Goal: Task Accomplishment & Management: Manage account settings

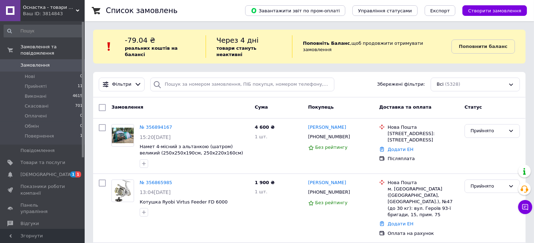
click at [203, 49] on div "-79.04 ₴ реальних коштів на балансі" at bounding box center [165, 46] width 81 height 23
click at [191, 78] on input "search" at bounding box center [242, 85] width 184 height 14
paste input "[PHONE_NUMBER]"
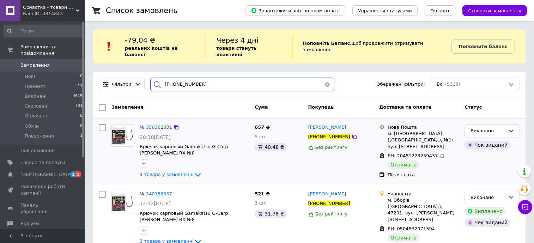
scroll to position [10, 0]
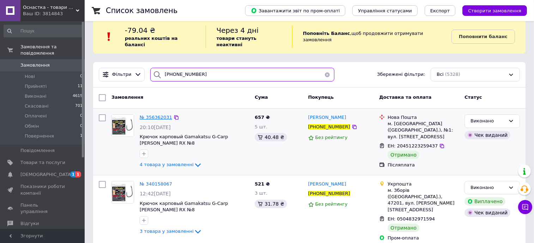
type input "+380960042740"
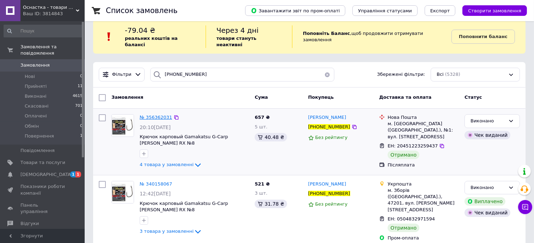
click at [155, 115] on span "№ 356362031" at bounding box center [156, 117] width 32 height 5
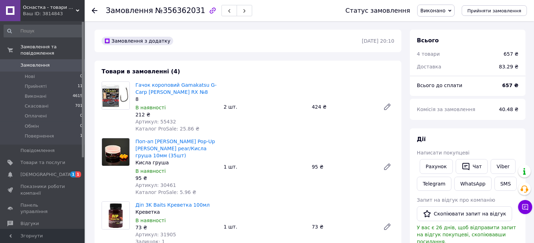
scroll to position [58, 0]
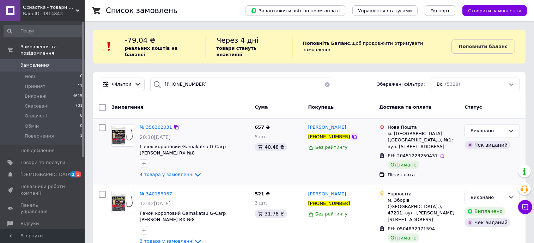
click at [352, 134] on icon at bounding box center [355, 137] width 6 height 6
drag, startPoint x: 344, startPoint y: 121, endPoint x: 309, endPoint y: 120, distance: 35.6
click at [309, 123] on div "[PERSON_NAME]" at bounding box center [340, 127] width 67 height 8
copy span "[PERSON_NAME]"
drag, startPoint x: 406, startPoint y: 127, endPoint x: 394, endPoint y: 126, distance: 12.4
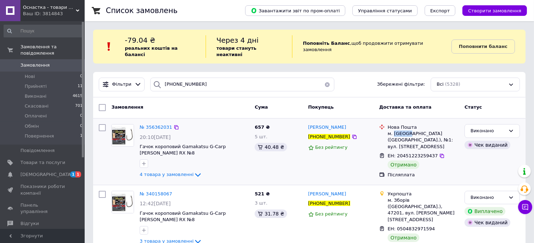
click at [394, 130] on div "м. [GEOGRAPHIC_DATA] ([GEOGRAPHIC_DATA].), №1: вул. [STREET_ADDRESS]" at bounding box center [423, 139] width 71 height 19
copy div "Зборів"
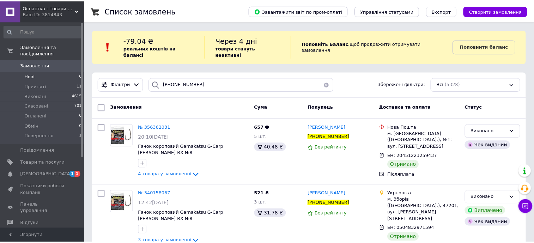
scroll to position [10, 0]
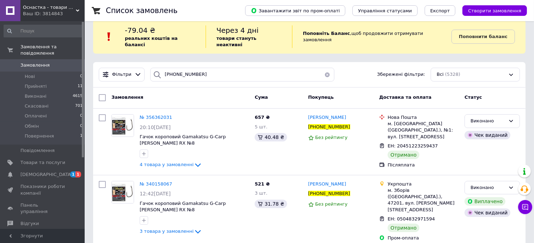
click at [60, 62] on span "Замовлення" at bounding box center [42, 65] width 45 height 6
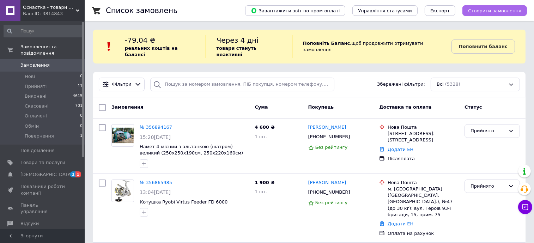
click at [488, 12] on span "Створити замовлення" at bounding box center [494, 10] width 53 height 5
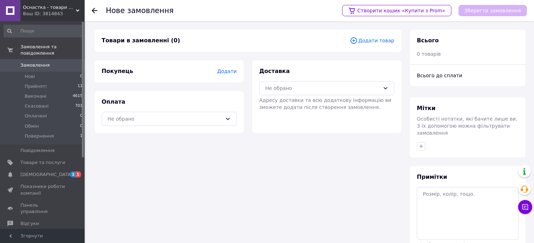
click at [372, 42] on span "Додати товар" at bounding box center [372, 41] width 44 height 8
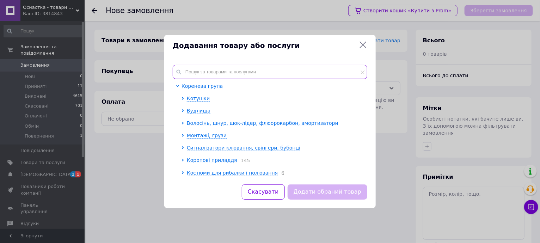
click at [267, 67] on input "text" at bounding box center [270, 72] width 195 height 14
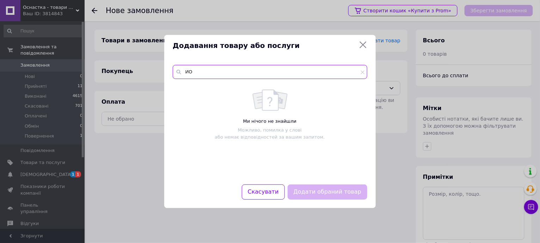
type input "И"
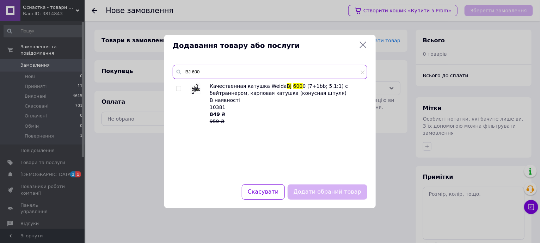
type input "BJ 600"
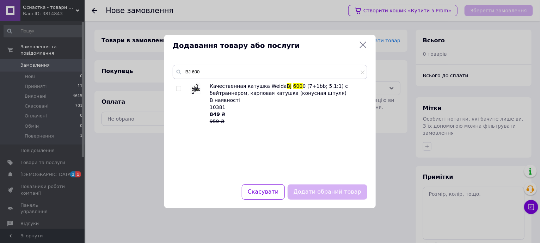
click at [180, 90] on input "checkbox" at bounding box center [178, 88] width 5 height 5
checkbox input "true"
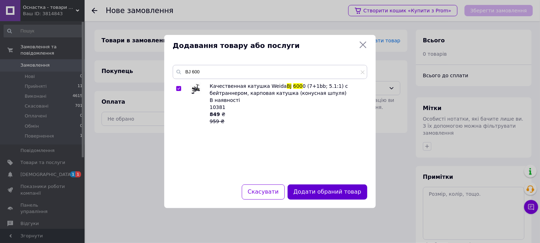
click at [302, 193] on button "Додати обраний товар" at bounding box center [328, 191] width 80 height 15
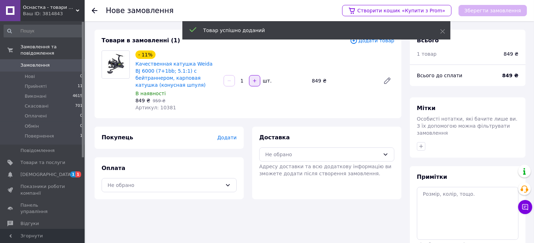
click at [256, 81] on button "button" at bounding box center [254, 80] width 11 height 11
type input "2"
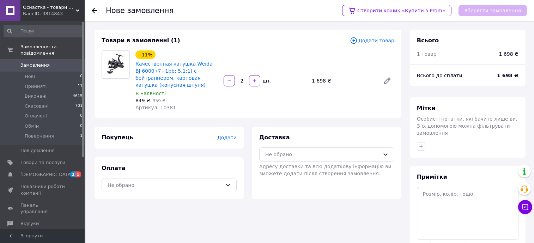
click at [373, 42] on span "Додати товар" at bounding box center [372, 41] width 44 height 8
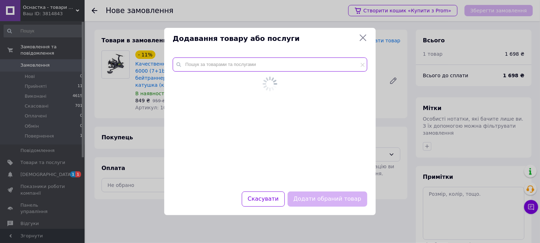
click at [283, 66] on input "text" at bounding box center [270, 64] width 195 height 14
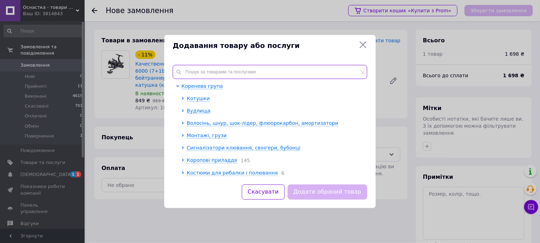
type input "8"
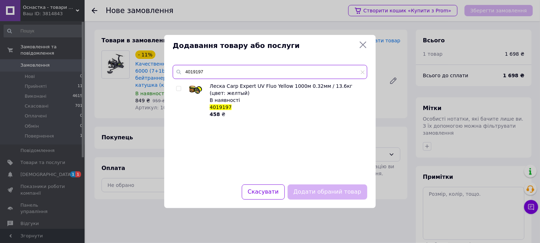
type input "4019197"
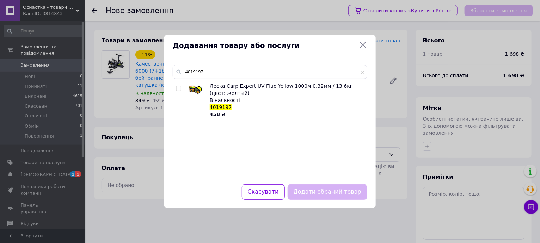
click at [179, 88] on input "checkbox" at bounding box center [178, 88] width 5 height 5
checkbox input "true"
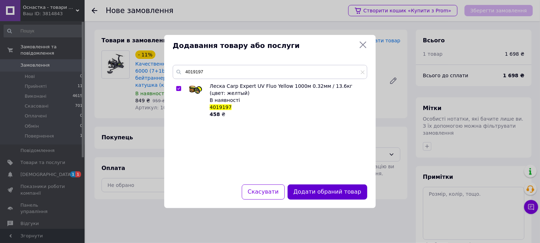
click at [306, 194] on button "Додати обраний товар" at bounding box center [328, 191] width 80 height 15
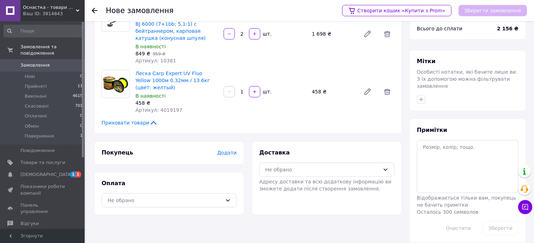
scroll to position [47, 0]
click at [226, 150] on span "Додати" at bounding box center [226, 153] width 19 height 6
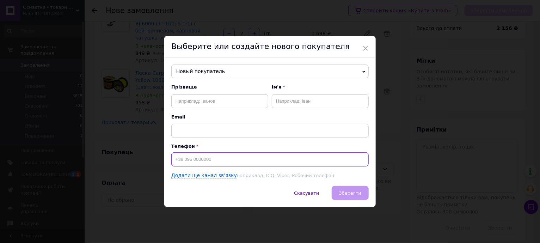
click at [206, 159] on input at bounding box center [269, 159] width 197 height 14
paste input "[PHONE_NUMBER]"
type input "[PHONE_NUMBER]"
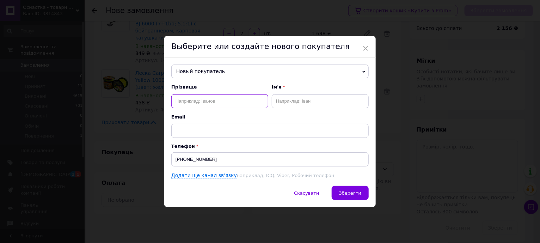
click at [195, 102] on input "text" at bounding box center [219, 101] width 97 height 14
paste input "[PERSON_NAME]"
drag, startPoint x: 189, startPoint y: 100, endPoint x: 169, endPoint y: 99, distance: 20.1
click at [169, 99] on div "Новый покупатель Ігор Іванцов +380969678454 Ігор Іванцов +380969678454 Гелета І…" at bounding box center [270, 121] width 212 height 129
type input "Венгер"
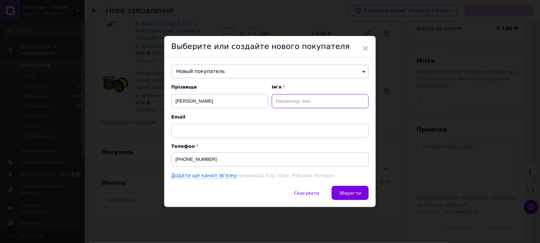
click at [285, 97] on input "text" at bounding box center [320, 101] width 97 height 14
paste input "Андрій"
type input "Андрій"
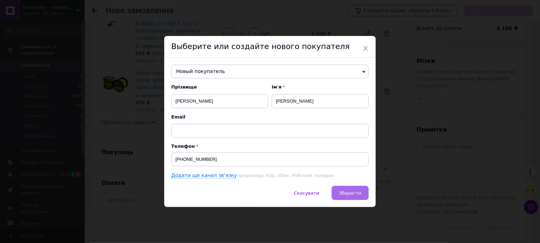
click at [358, 190] on span "Зберегти" at bounding box center [350, 192] width 22 height 5
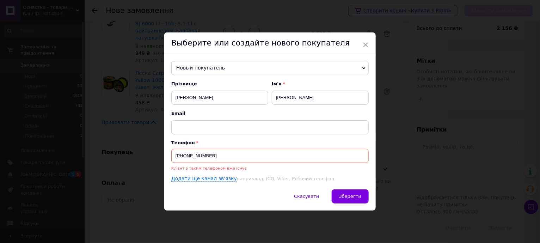
drag, startPoint x: 212, startPoint y: 154, endPoint x: 168, endPoint y: 155, distance: 44.1
click at [168, 155] on div "Новый покупатель Ігор Іванцов +380969678454 Ігор Іванцов +380969678454 Гелета І…" at bounding box center [270, 121] width 212 height 135
click at [212, 69] on span "Новый покупатель" at bounding box center [269, 68] width 197 height 14
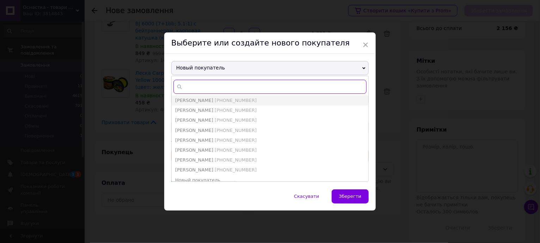
click at [205, 88] on input "text" at bounding box center [269, 87] width 193 height 14
paste input "+380960042740"
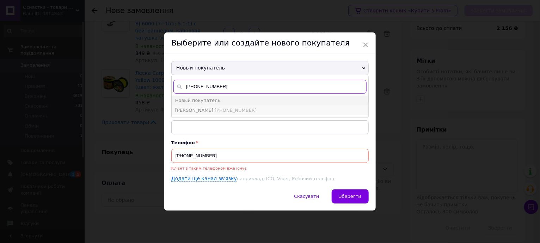
type input "+380960042740"
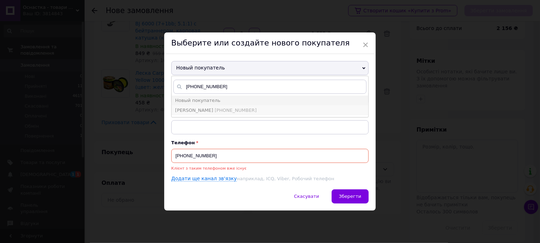
click at [215, 108] on span "+380960042740" at bounding box center [236, 110] width 42 height 5
type input "Венгер Андрій"
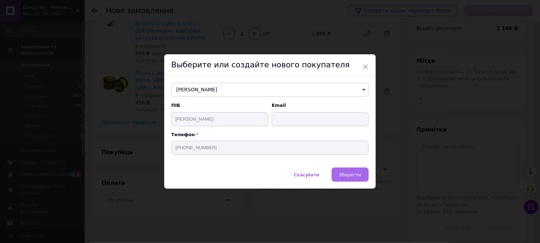
click at [349, 178] on button "Зберегти" at bounding box center [350, 174] width 37 height 14
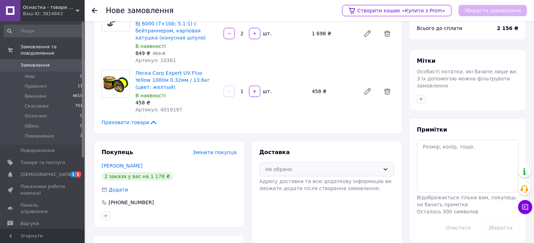
click at [295, 165] on div "Не обрано" at bounding box center [322, 169] width 115 height 8
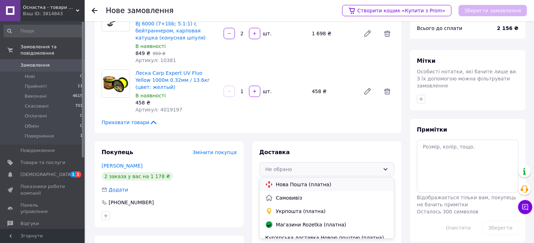
click at [300, 181] on span "Нова Пошта (платна)" at bounding box center [332, 184] width 112 height 7
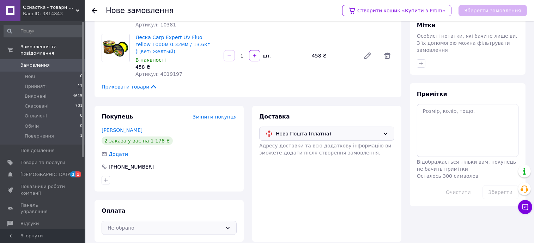
click at [218, 224] on div "Не обрано" at bounding box center [165, 228] width 115 height 8
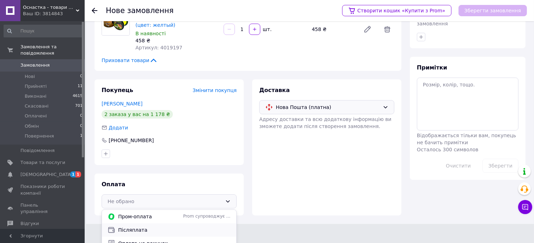
click at [199, 226] on span "Післяплата" at bounding box center [174, 229] width 112 height 7
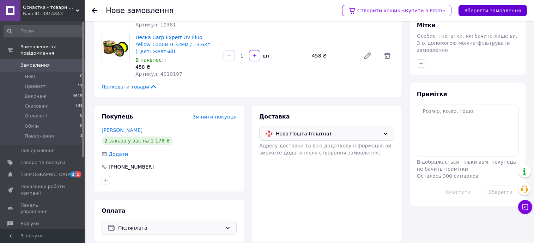
click at [471, 14] on button "Зберегти замовлення" at bounding box center [492, 10] width 68 height 11
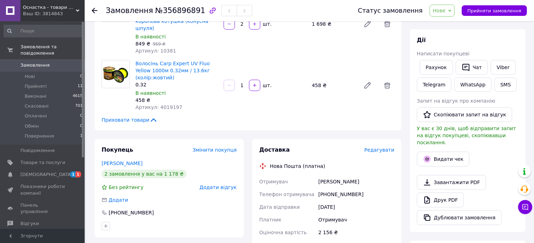
scroll to position [44, 0]
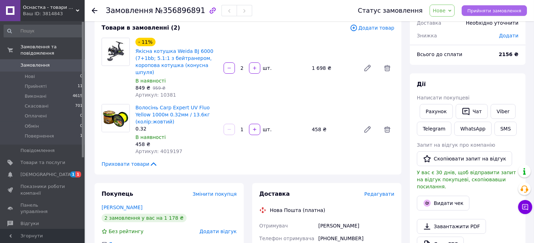
click at [514, 12] on span "Прийняти замовлення" at bounding box center [494, 10] width 54 height 5
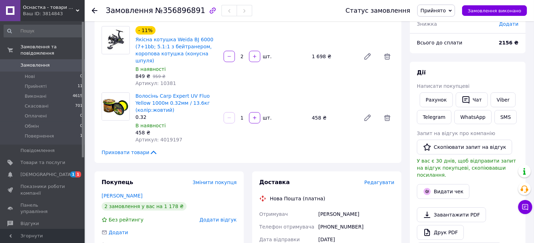
scroll to position [0, 0]
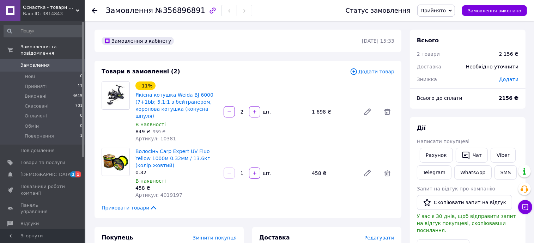
click at [505, 82] on span "Додати" at bounding box center [508, 80] width 19 height 6
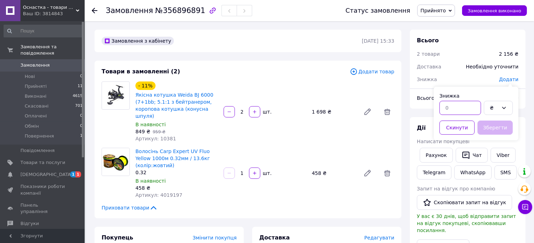
click at [457, 111] on input "text" at bounding box center [460, 108] width 42 height 14
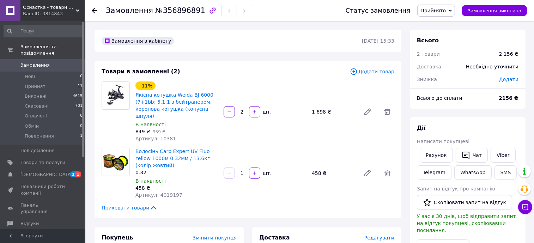
click at [445, 58] on div "2 товари" at bounding box center [454, 54] width 82 height 16
click at [512, 79] on span "Додати" at bounding box center [508, 80] width 19 height 6
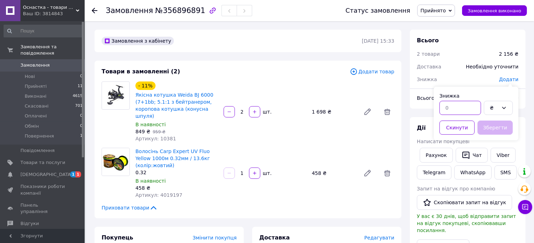
click at [463, 114] on input "text" at bounding box center [460, 108] width 42 height 14
type input "107"
click at [500, 130] on button "Зберегти" at bounding box center [494, 128] width 35 height 14
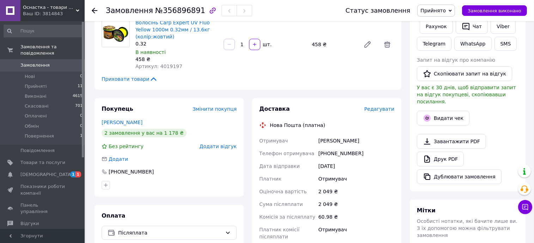
scroll to position [176, 0]
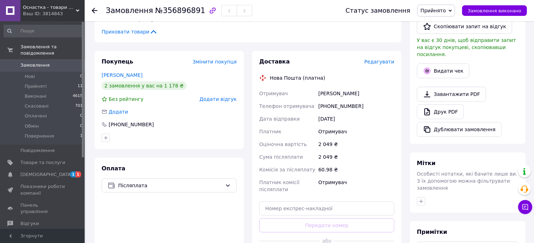
click at [408, 155] on div "Всього 2 товари 2 156 ₴ Доставка Необхідно уточнити Знижка - 107 ₴ Всього до сп…" at bounding box center [467, 125] width 124 height 542
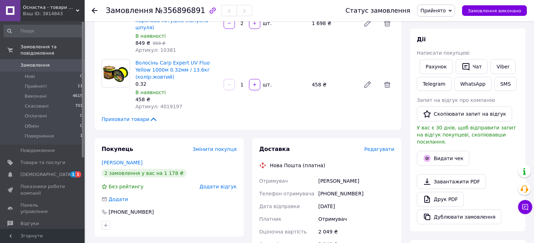
scroll to position [0, 0]
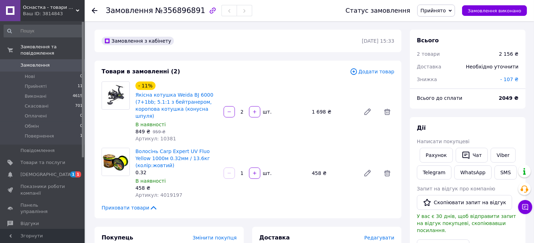
click at [501, 128] on div "Дії" at bounding box center [468, 128] width 102 height 8
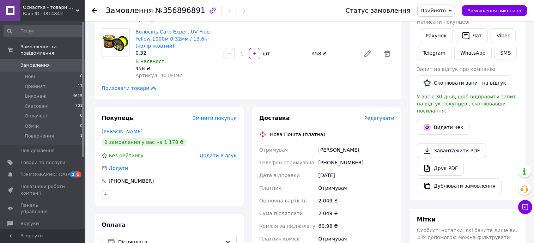
scroll to position [132, 0]
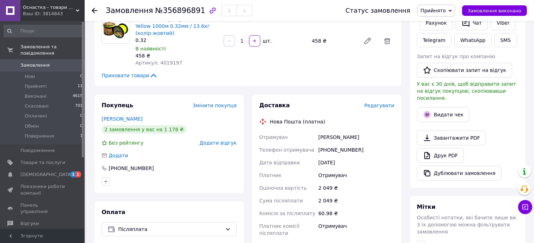
click at [405, 141] on div "Доставка Редагувати Нова Пошта (платна) Отримувач Венгер Андрій Телефон отримув…" at bounding box center [327, 204] width 158 height 220
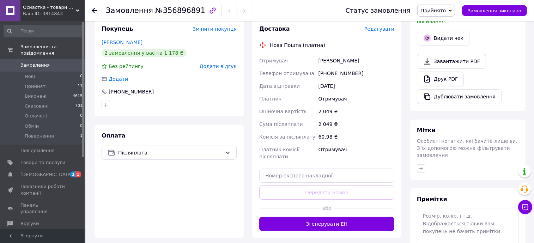
scroll to position [220, 0]
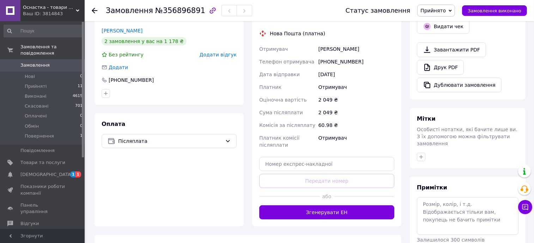
click at [404, 132] on div "Доставка Редагувати Нова Пошта (платна) Отримувач Венгер Андрій Телефон отримув…" at bounding box center [327, 116] width 158 height 220
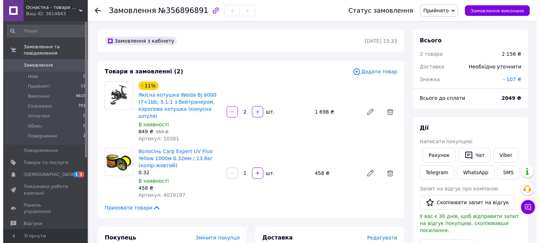
scroll to position [44, 0]
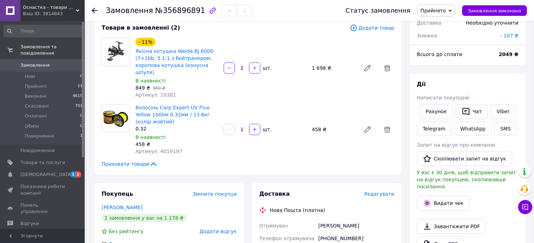
click at [383, 191] on span "Редагувати" at bounding box center [379, 194] width 30 height 6
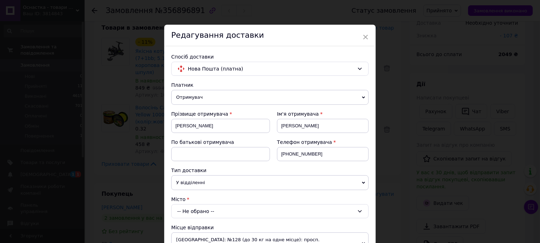
scroll to position [132, 0]
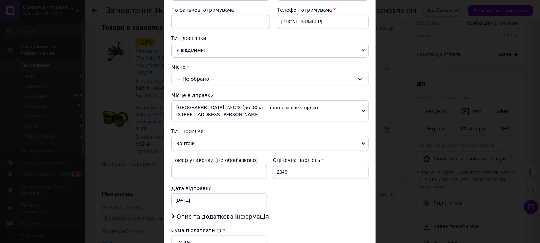
click at [222, 81] on div "-- Не обрано --" at bounding box center [269, 79] width 197 height 14
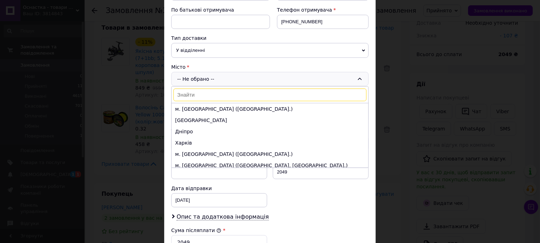
click at [216, 92] on input at bounding box center [269, 95] width 193 height 13
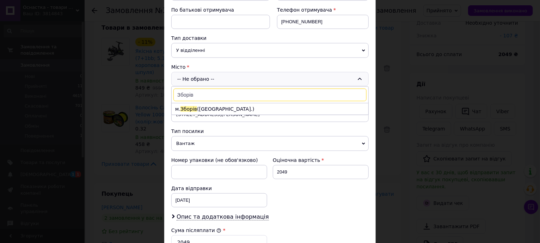
type input "Зборів"
click at [210, 109] on li "м. Зборів (Тернопільська обл.)" at bounding box center [270, 108] width 197 height 11
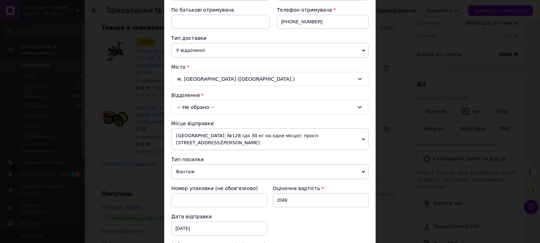
click at [214, 108] on div "-- Не обрано --" at bounding box center [269, 107] width 197 height 14
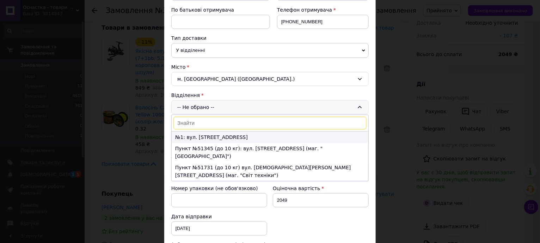
click at [214, 136] on li "№1: вул. Б.Хмельницького, 58" at bounding box center [270, 137] width 197 height 11
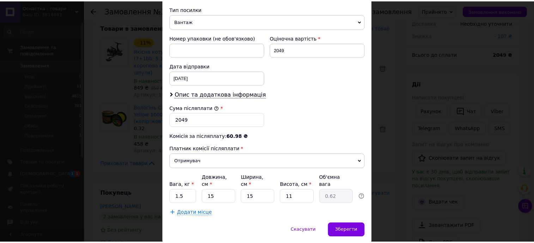
scroll to position [293, 0]
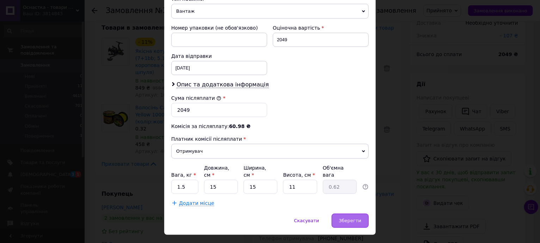
click at [340, 214] on div "Зберегти" at bounding box center [350, 221] width 37 height 14
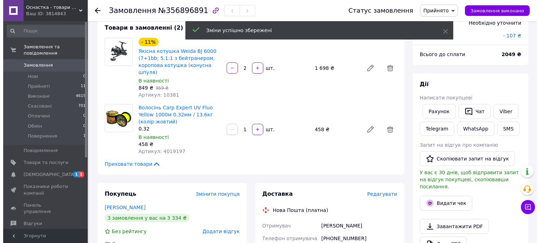
scroll to position [0, 0]
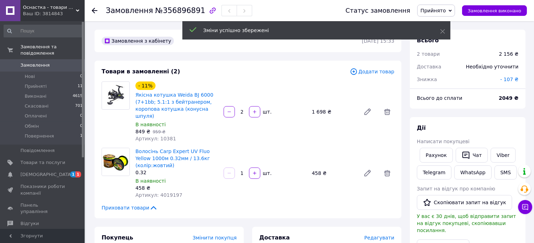
click at [31, 62] on span "Замовлення" at bounding box center [34, 65] width 29 height 6
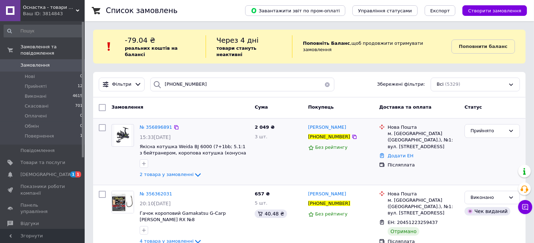
click at [149, 158] on div at bounding box center [143, 163] width 11 height 11
click at [145, 161] on icon "button" at bounding box center [144, 164] width 6 height 6
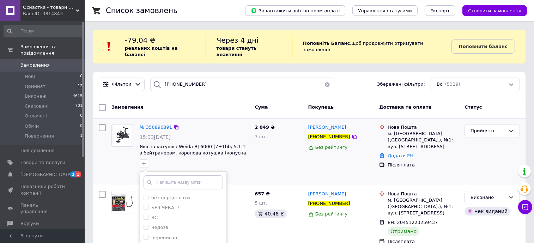
scroll to position [76, 0]
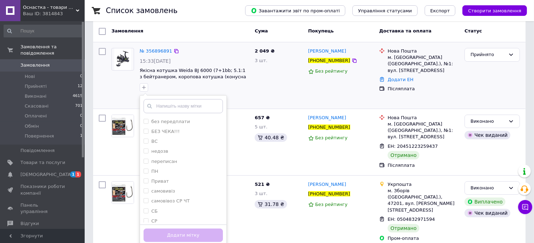
drag, startPoint x: 163, startPoint y: 210, endPoint x: 166, endPoint y: 215, distance: 5.9
click at [164, 218] on div "СР" at bounding box center [183, 221] width 79 height 6
checkbox input "true"
click at [167, 224] on div "Додати мітку" at bounding box center [183, 235] width 86 height 22
click at [173, 228] on button "Додати мітку" at bounding box center [183, 235] width 79 height 14
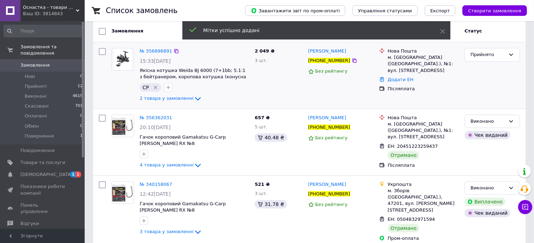
click at [34, 62] on span "Замовлення" at bounding box center [34, 65] width 29 height 6
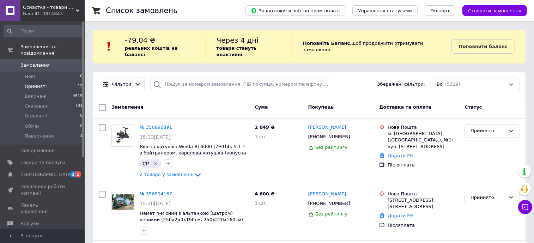
click at [42, 83] on span "Прийняті" at bounding box center [36, 86] width 22 height 6
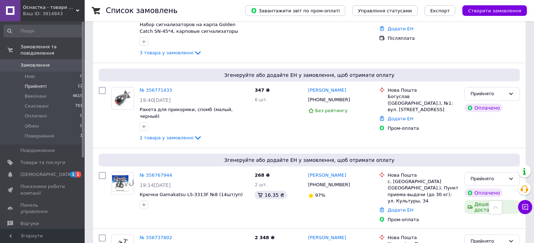
scroll to position [593, 0]
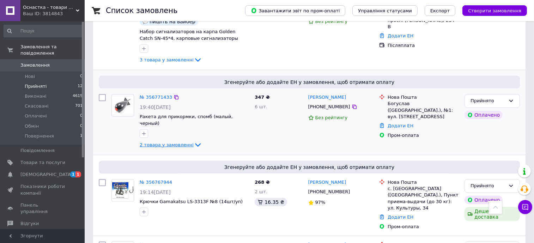
click at [178, 142] on span "2 товара у замовленні" at bounding box center [167, 144] width 54 height 5
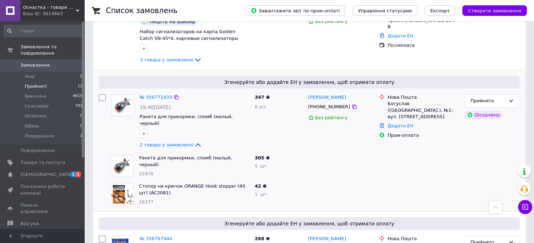
click at [299, 116] on div "347 ₴ 6 шт." at bounding box center [278, 121] width 53 height 61
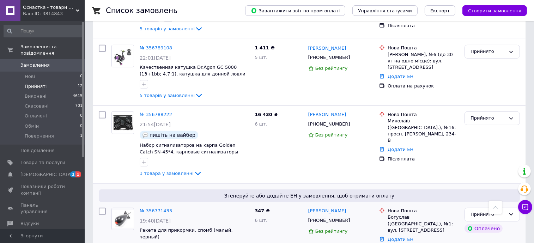
scroll to position [461, 0]
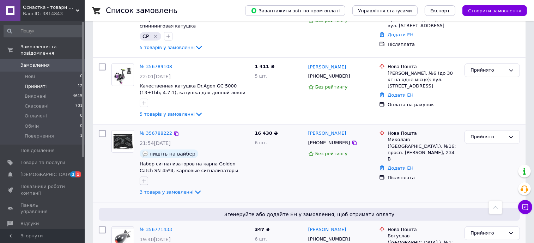
click at [146, 178] on icon "button" at bounding box center [144, 181] width 6 height 6
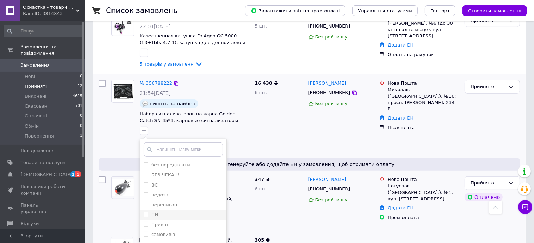
scroll to position [549, 0]
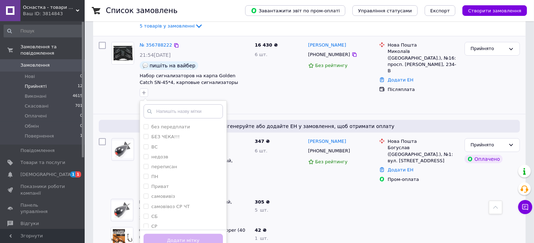
click at [159, 206] on div "без передплати БЕЗ ЧЕКА!!! ВС недозв переписан ПН Приват самовивіз самовівоз СР…" at bounding box center [183, 175] width 87 height 151
click at [159, 223] on div "СР" at bounding box center [183, 226] width 79 height 6
checkbox input "true"
click at [167, 234] on button "Додати мітку" at bounding box center [183, 241] width 79 height 14
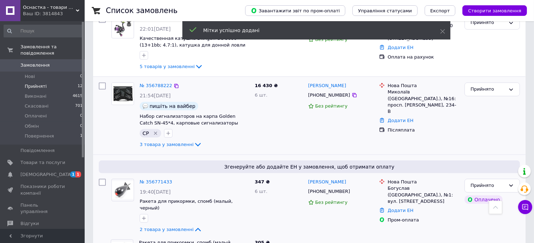
scroll to position [461, 0]
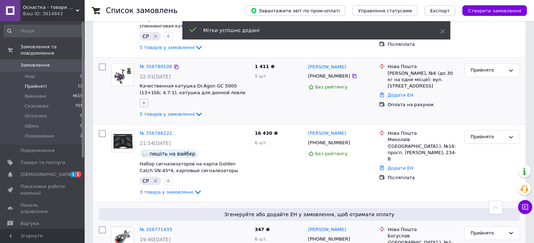
click at [143, 100] on icon "button" at bounding box center [144, 103] width 6 height 6
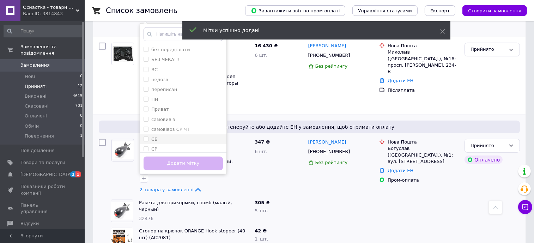
scroll to position [549, 0]
click at [158, 145] on div "СР" at bounding box center [183, 148] width 79 height 6
checkbox input "true"
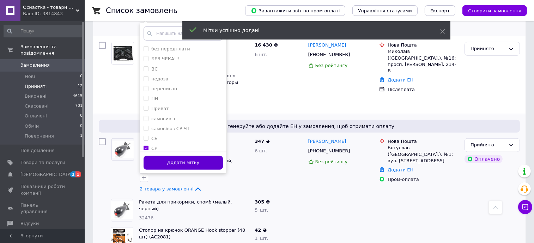
click at [167, 156] on button "Додати мітку" at bounding box center [183, 163] width 79 height 14
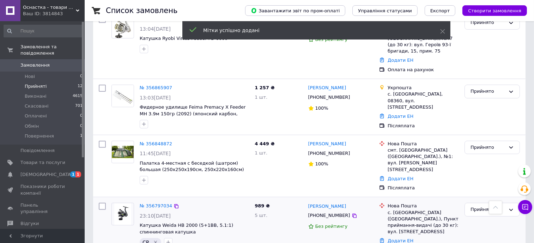
scroll to position [241, 0]
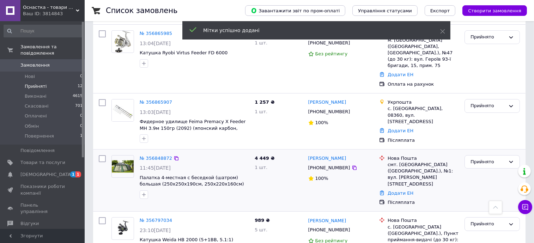
click at [263, 178] on div "4 449 ₴ 1 шт." at bounding box center [278, 180] width 53 height 56
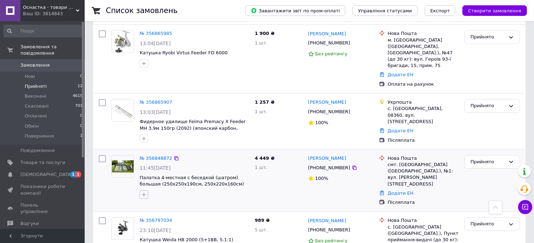
click at [143, 192] on icon "button" at bounding box center [144, 195] width 6 height 6
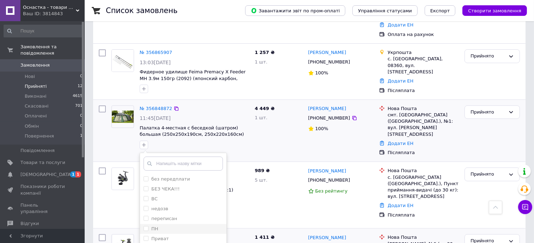
scroll to position [373, 0]
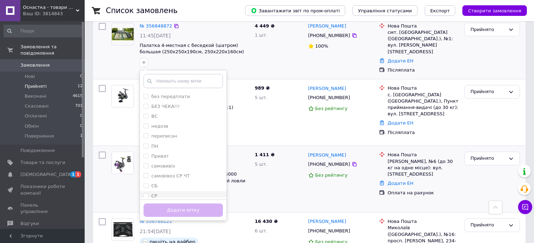
click at [165, 178] on ul "без передплати БЕЗ ЧЕКА!!! ВС недозв переписан ПН Приват самовивіз самовівоз СР…" at bounding box center [183, 145] width 86 height 106
click at [167, 193] on div "СР" at bounding box center [183, 196] width 79 height 6
checkbox input "true"
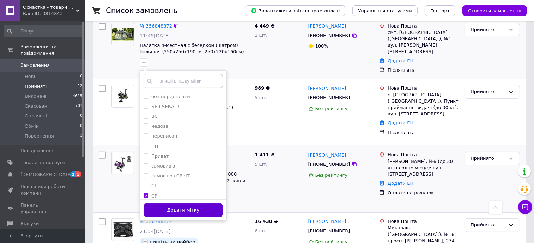
click at [168, 203] on button "Додати мітку" at bounding box center [183, 210] width 79 height 14
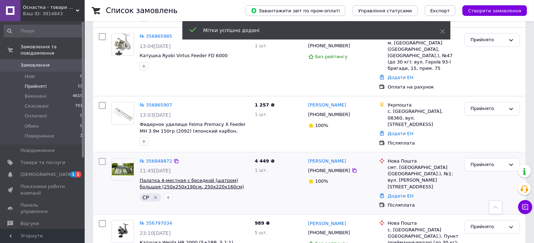
scroll to position [197, 0]
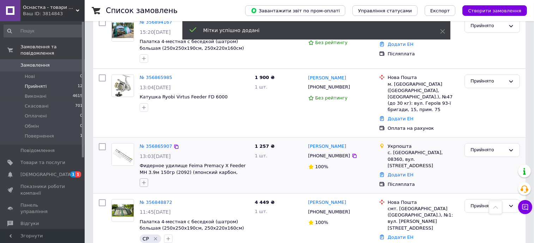
click at [145, 180] on icon "button" at bounding box center [144, 183] width 6 height 6
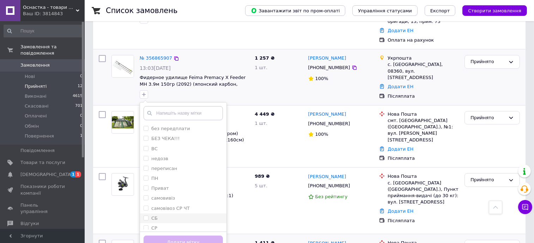
scroll to position [33, 0]
click at [165, 191] on div "СР" at bounding box center [183, 194] width 79 height 6
checkbox input "true"
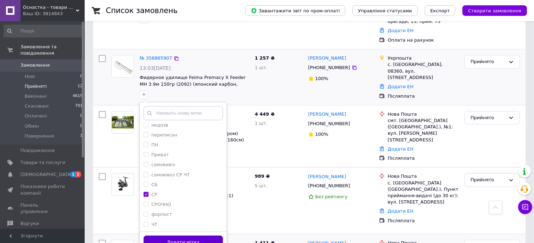
click at [177, 236] on button "Додати мітку" at bounding box center [183, 243] width 79 height 14
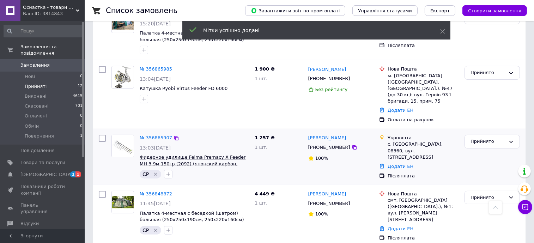
scroll to position [197, 0]
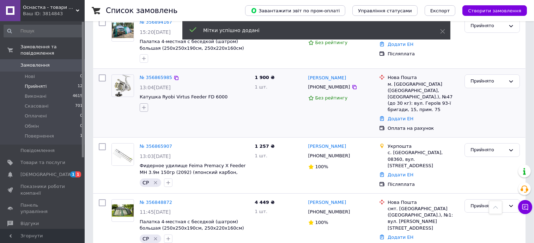
click at [147, 103] on button "button" at bounding box center [144, 107] width 8 height 8
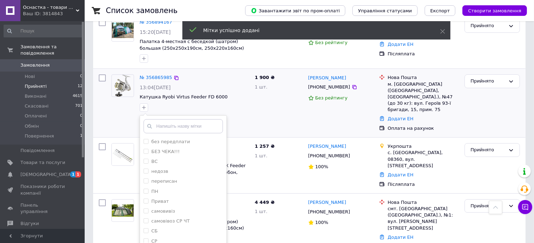
scroll to position [285, 0]
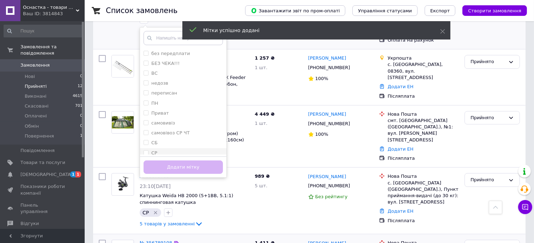
click at [168, 150] on div "СР" at bounding box center [183, 153] width 79 height 6
checkbox input "true"
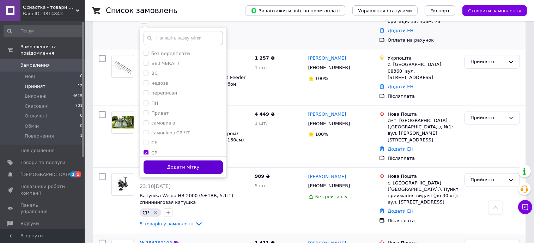
click at [173, 160] on button "Додати мітку" at bounding box center [183, 167] width 79 height 14
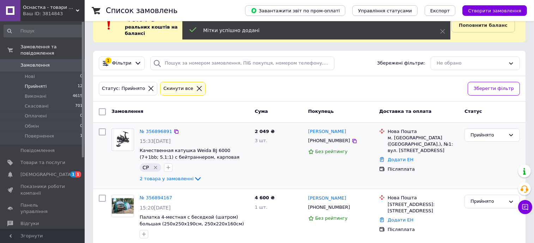
scroll to position [20, 0]
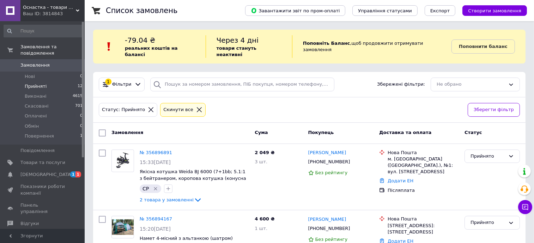
click at [51, 62] on span "Замовлення" at bounding box center [42, 65] width 45 height 6
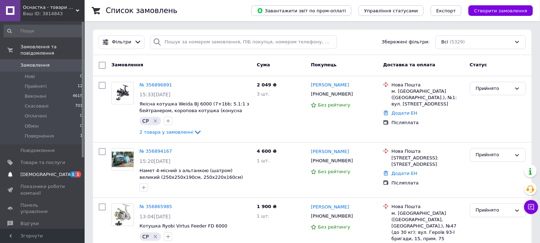
click at [58, 169] on link "[DEMOGRAPHIC_DATA] 1 1" at bounding box center [43, 175] width 87 height 12
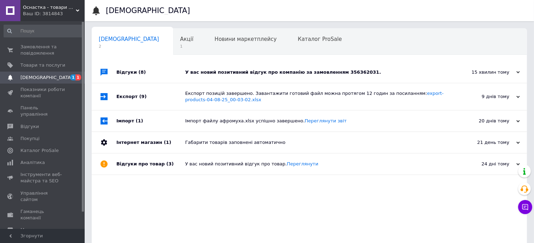
click at [395, 77] on div "У вас новий позитивний відгук про компанію за замовленням 356362031." at bounding box center [317, 72] width 264 height 21
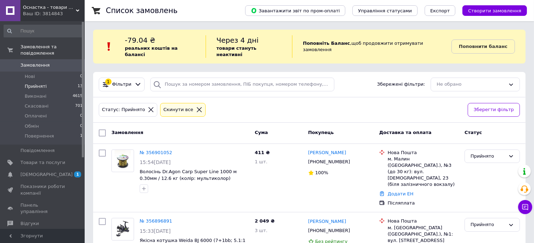
click at [55, 81] on li "Прийняті 13" at bounding box center [43, 86] width 87 height 10
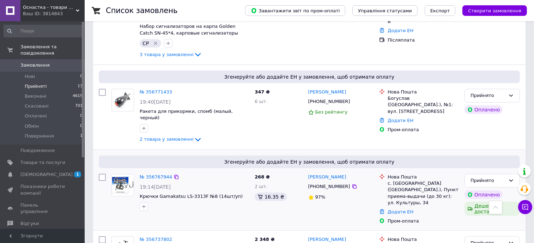
scroll to position [649, 0]
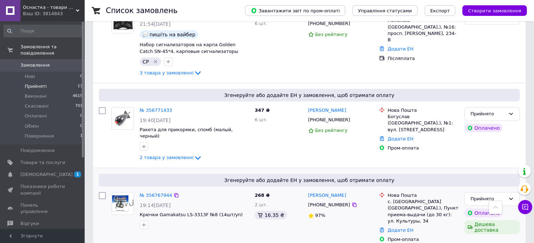
click at [293, 189] on div "268 ₴ 2 шт. 16.35 ₴" at bounding box center [278, 217] width 53 height 56
click at [146, 222] on icon "button" at bounding box center [144, 225] width 6 height 6
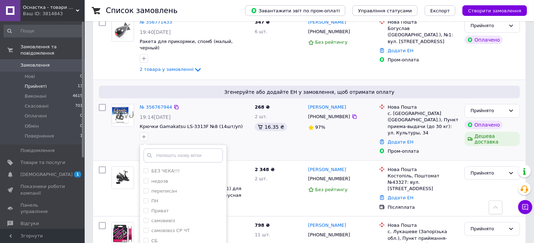
scroll to position [13, 0]
click at [174, 148] on input "text" at bounding box center [183, 155] width 79 height 14
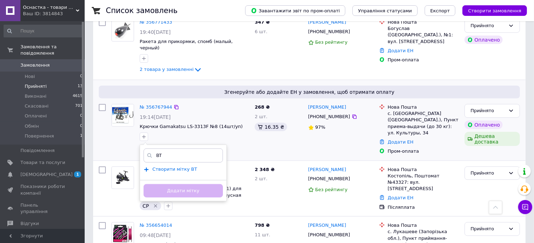
type input "ВТ"
click at [170, 166] on span "Створити мітку ВТ" at bounding box center [174, 169] width 45 height 6
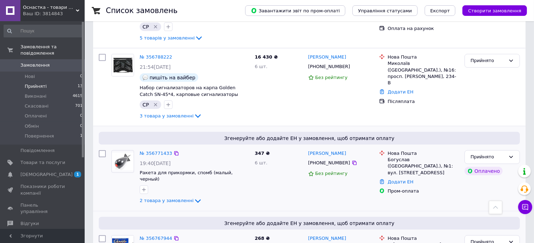
scroll to position [605, 0]
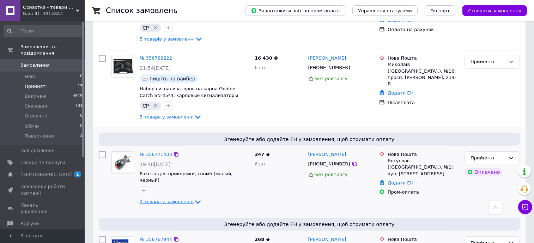
click at [175, 199] on span "2 товара у замовленні" at bounding box center [167, 201] width 54 height 5
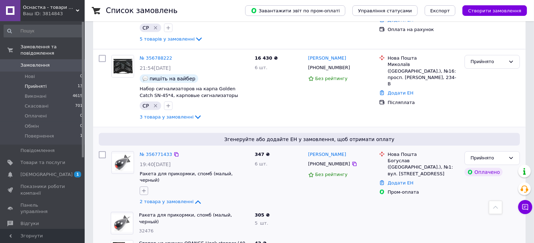
click at [146, 188] on icon "button" at bounding box center [144, 191] width 6 height 6
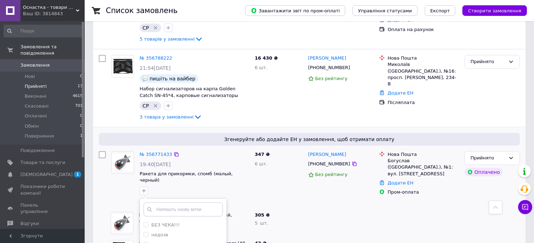
click at [262, 154] on div "347 ₴ 6 шт." at bounding box center [278, 178] width 53 height 61
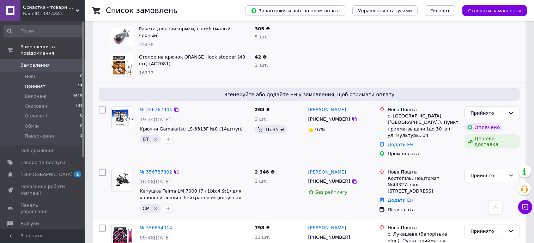
scroll to position [794, 0]
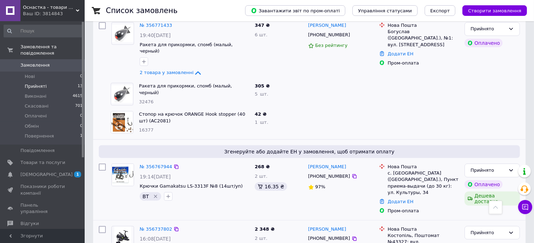
scroll to position [727, 0]
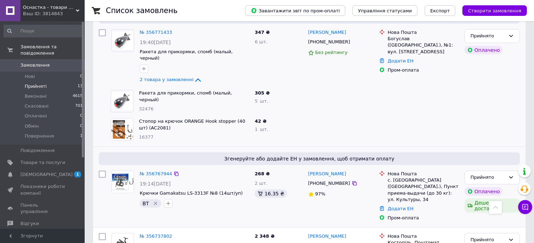
click at [276, 168] on div "268 ₴ 2 шт. 16.35 ₴" at bounding box center [278, 196] width 53 height 56
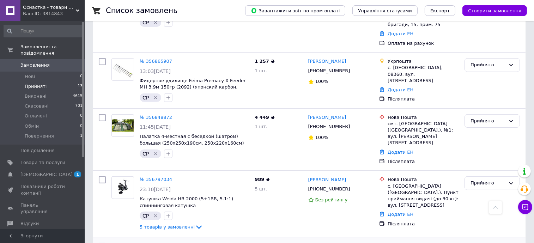
scroll to position [286, 0]
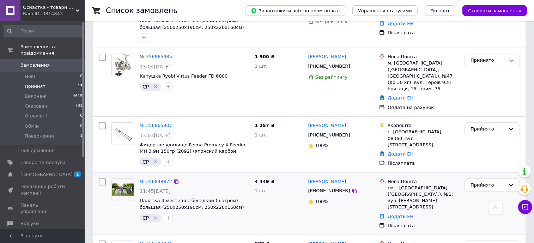
click at [157, 215] on icon "Видалити мітку" at bounding box center [156, 218] width 6 height 6
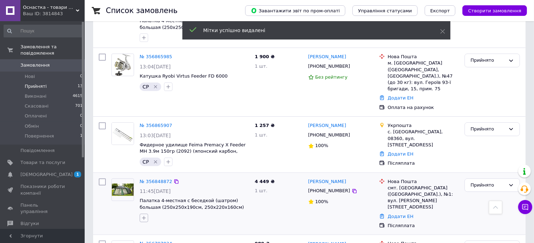
click at [144, 216] on icon "button" at bounding box center [144, 218] width 4 height 4
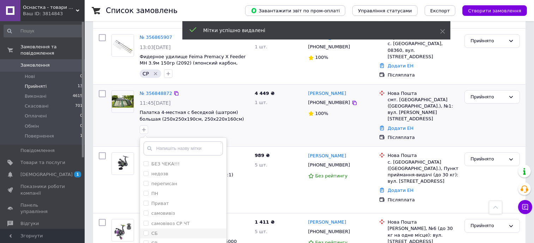
scroll to position [23, 0]
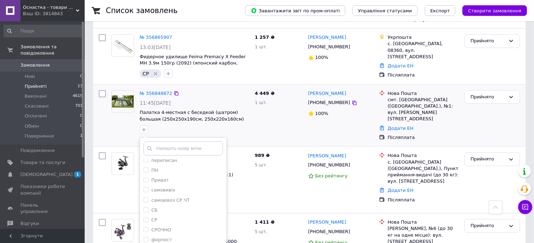
checkbox input "true"
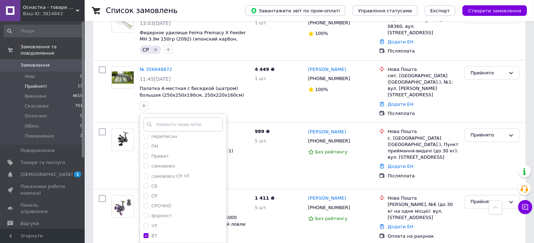
scroll to position [419, 0]
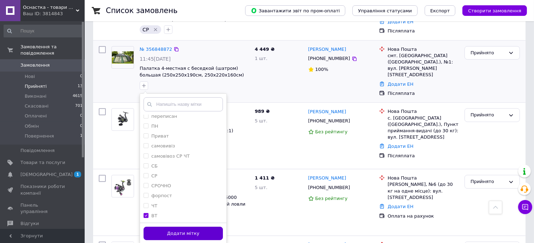
click at [212, 227] on button "Додати мітку" at bounding box center [183, 234] width 79 height 14
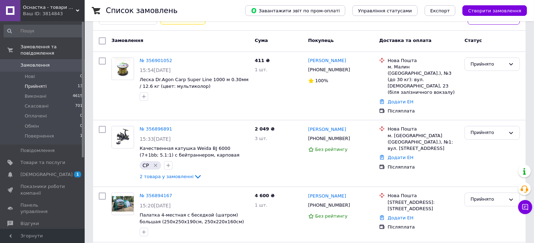
scroll to position [66, 0]
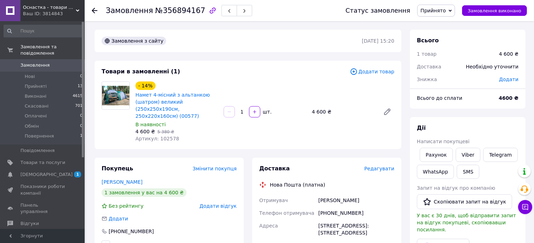
click at [509, 67] on div "Необхідно уточнити" at bounding box center [492, 67] width 61 height 16
click at [511, 81] on span "Додати" at bounding box center [508, 80] width 19 height 6
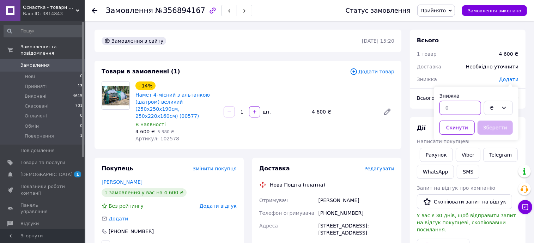
click at [456, 104] on input "text" at bounding box center [460, 108] width 42 height 14
type input "150"
click at [501, 130] on button "Зберегти" at bounding box center [494, 128] width 35 height 14
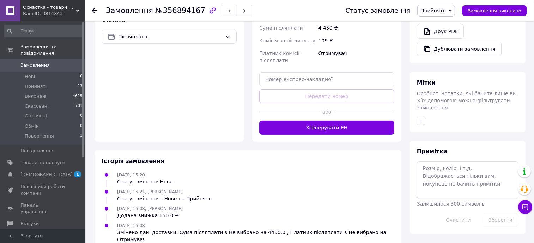
scroll to position [256, 0]
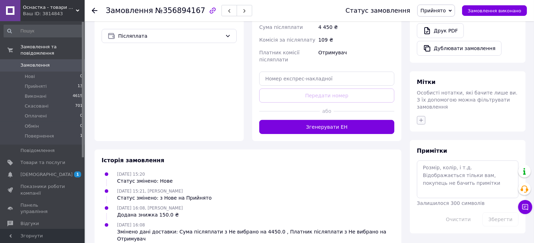
click at [423, 117] on icon "button" at bounding box center [421, 120] width 6 height 6
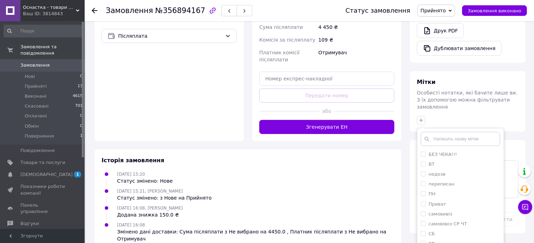
click at [433, 132] on input "text" at bounding box center [460, 139] width 79 height 14
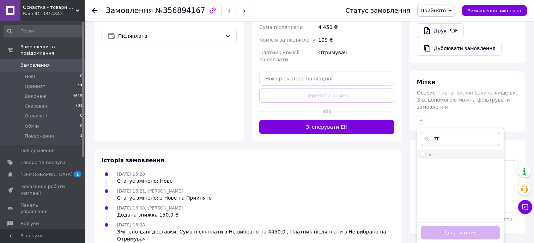
type input "ВТ"
click at [443, 151] on div "ВТ" at bounding box center [460, 154] width 79 height 6
checkbox input "true"
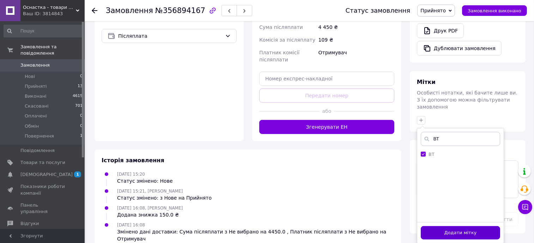
click at [448, 226] on button "Додати мітку" at bounding box center [460, 233] width 79 height 14
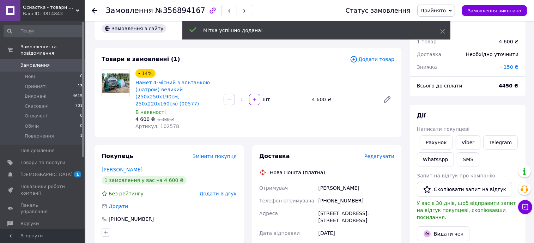
scroll to position [0, 0]
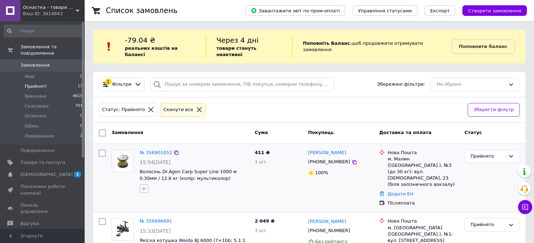
click at [142, 186] on icon "button" at bounding box center [144, 189] width 6 height 6
click at [183, 200] on input "text" at bounding box center [183, 207] width 79 height 14
type input "Другая леска"
click at [206, 218] on span "Створити мітку Другая леска" at bounding box center [180, 224] width 56 height 12
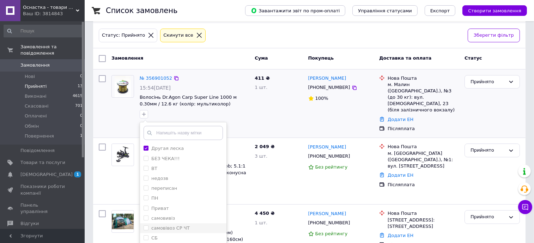
scroll to position [88, 0]
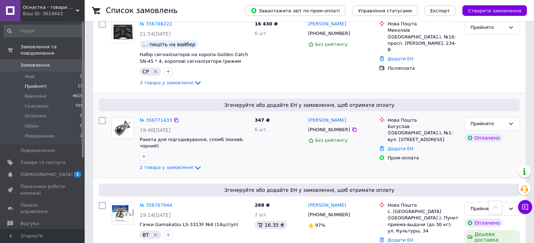
scroll to position [661, 0]
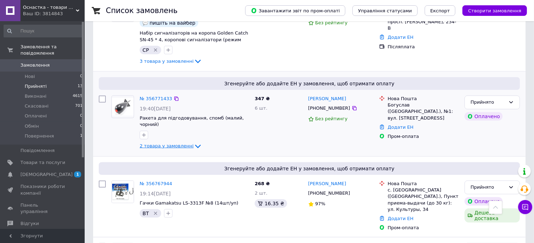
click at [170, 144] on span "2 товара у замовленні" at bounding box center [167, 146] width 54 height 5
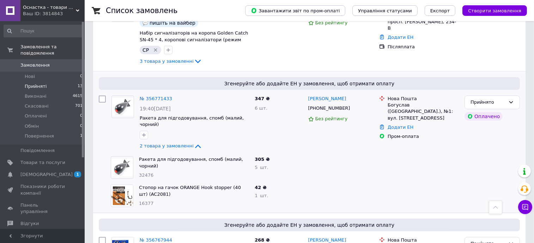
click at [322, 153] on div at bounding box center [340, 167] width 71 height 28
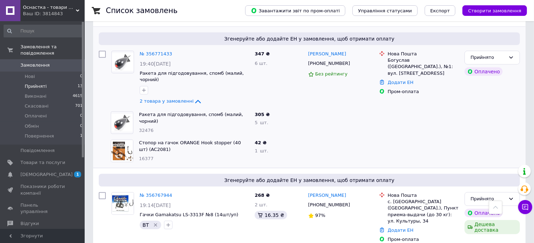
scroll to position [661, 0]
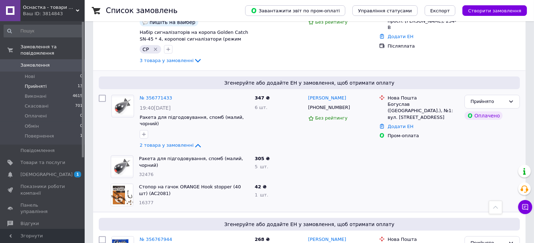
click at [293, 155] on div "305 ₴" at bounding box center [279, 158] width 48 height 7
drag, startPoint x: 144, startPoint y: 90, endPoint x: 166, endPoint y: 93, distance: 22.7
click at [143, 132] on icon "button" at bounding box center [144, 135] width 6 height 6
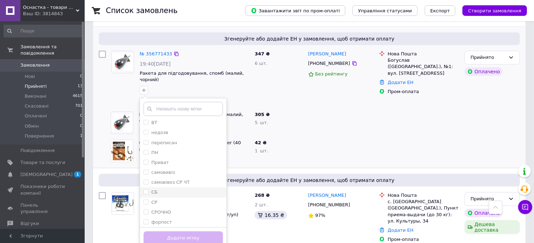
scroll to position [0, 0]
click at [167, 131] on div "ВТ" at bounding box center [183, 134] width 79 height 6
checkbox input "true"
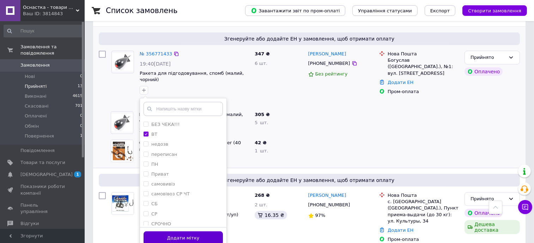
click at [195, 231] on button "Додати мітку" at bounding box center [183, 238] width 79 height 14
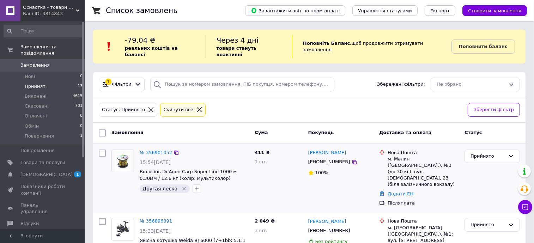
click at [43, 83] on span "Прийняті" at bounding box center [36, 86] width 22 height 6
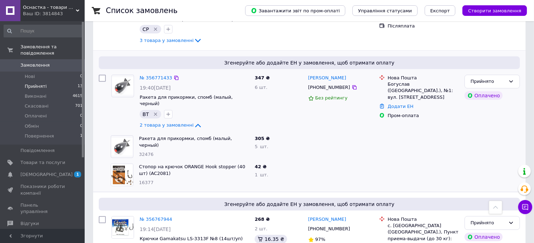
scroll to position [661, 0]
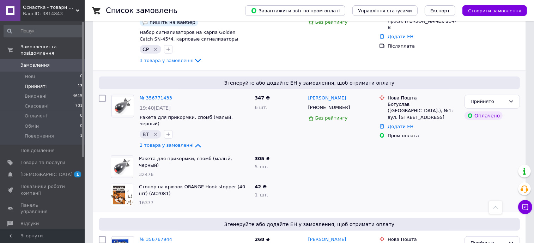
click at [40, 83] on span "Прийняті" at bounding box center [36, 86] width 22 height 6
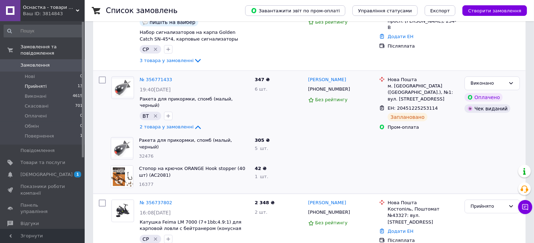
scroll to position [0, 0]
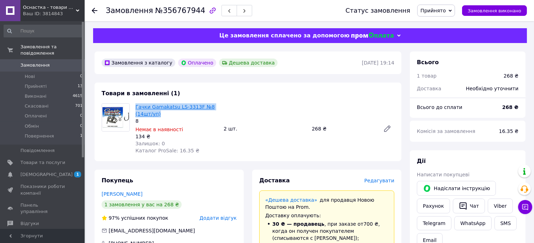
drag, startPoint x: 165, startPoint y: 116, endPoint x: 136, endPoint y: 109, distance: 29.6
click at [136, 109] on span "Гачки Gamakatsu LS-3313F №8 (14шт/уп)" at bounding box center [176, 110] width 83 height 14
copy link "Гачки Gamakatsu LS-3313F №8 (14шт/уп)"
click at [304, 161] on div "Товари в замовленні (1) Гачки Gamakatsu LS-3313F №8 (14шт/уп) 8 Немає в наявнос…" at bounding box center [247, 122] width 307 height 79
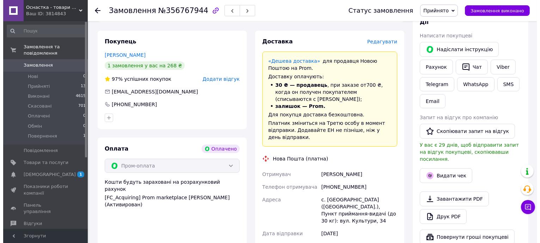
scroll to position [88, 0]
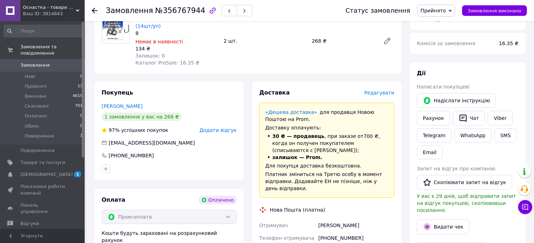
click at [382, 94] on span "Редагувати" at bounding box center [379, 93] width 30 height 6
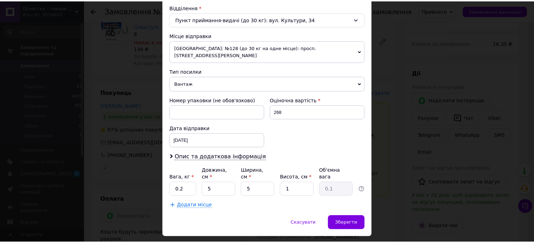
scroll to position [224, 0]
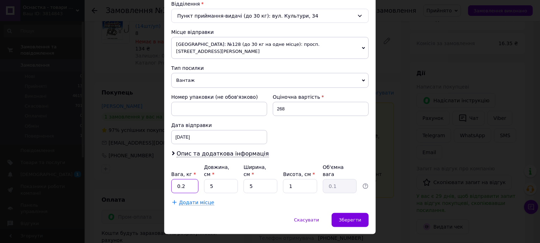
click at [185, 179] on input "0.2" at bounding box center [184, 186] width 27 height 14
type input "0.3"
drag, startPoint x: 215, startPoint y: 173, endPoint x: 205, endPoint y: 173, distance: 9.5
click at [205, 179] on input "5" at bounding box center [221, 186] width 34 height 14
type input "15"
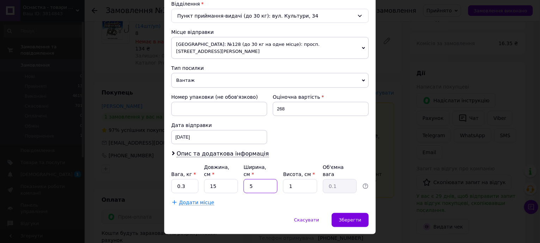
drag, startPoint x: 262, startPoint y: 173, endPoint x: 240, endPoint y: 172, distance: 21.2
click at [240, 172] on div "Вага, кг * 0.3 Довжина, см * 15 Ширина, см * 5 Висота, см * 1 Об'ємна вага 0.1" at bounding box center [269, 179] width 197 height 30
type input "10"
drag, startPoint x: 298, startPoint y: 173, endPoint x: 279, endPoint y: 173, distance: 18.3
click at [279, 173] on div "Вага, кг * 0.3 Довжина, см * 15 Ширина, см * 10 Висота, см * 1 Об'ємна вага 0.1" at bounding box center [269, 179] width 197 height 30
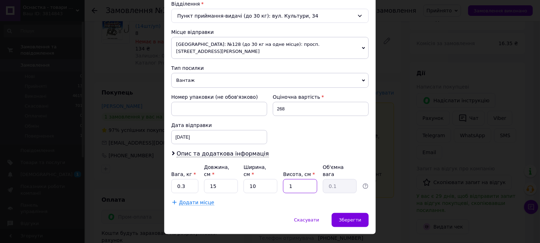
type input "5"
type input "0.19"
type input "5"
click at [353, 217] on span "Зберегти" at bounding box center [350, 219] width 22 height 5
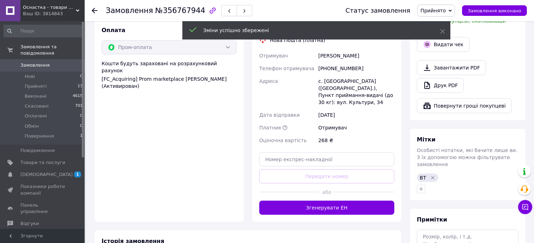
scroll to position [264, 0]
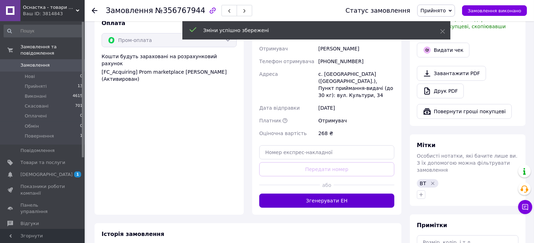
click at [359, 194] on button "Згенерувати ЕН" at bounding box center [326, 201] width 135 height 14
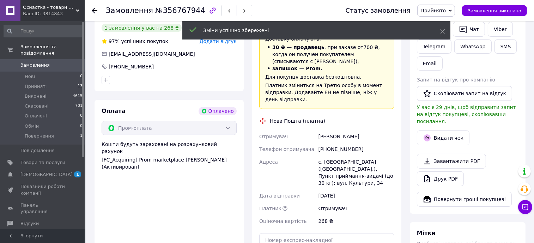
scroll to position [176, 0]
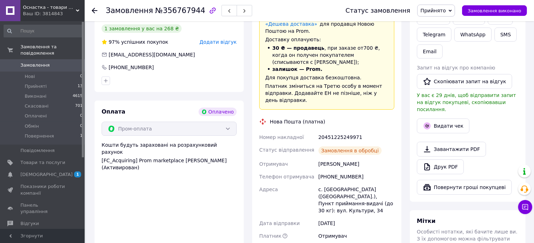
click at [330, 170] on div "[PHONE_NUMBER]" at bounding box center [356, 176] width 79 height 13
copy div "380675597781"
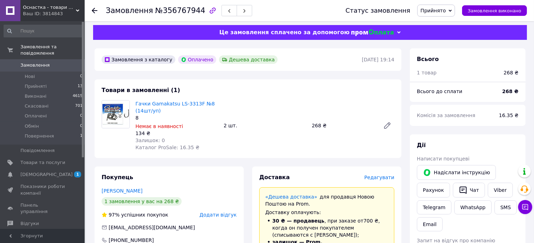
scroll to position [0, 0]
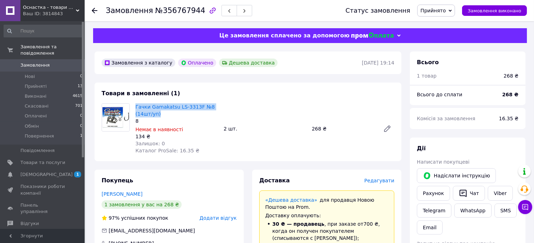
drag, startPoint x: 162, startPoint y: 116, endPoint x: 134, endPoint y: 105, distance: 30.5
click at [134, 105] on div "Гачки Gamakatsu LS-3313F №8 (14шт/уп) 8 Немає в наявності 134 ₴ Залишок: 0 Ката…" at bounding box center [177, 129] width 88 height 54
copy link "Гачки Gamakatsu LS-3313F №8 (14шт/уп)"
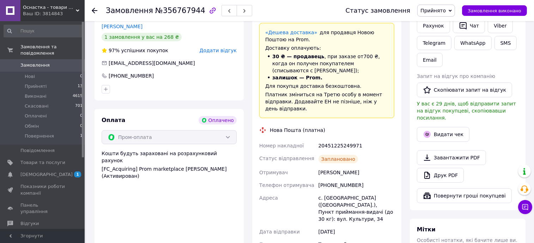
scroll to position [176, 0]
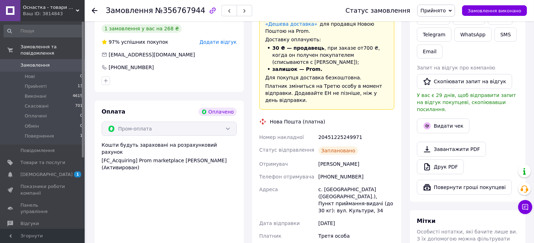
click at [342, 131] on div "20451225249971" at bounding box center [356, 137] width 79 height 13
copy div "20451225249971"
click at [509, 12] on span "Замовлення виконано" at bounding box center [495, 10] width 54 height 5
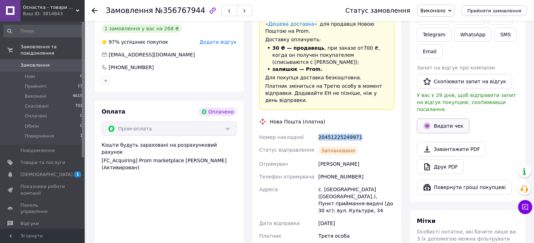
click at [448, 124] on button "Видати чек" at bounding box center [443, 125] width 53 height 15
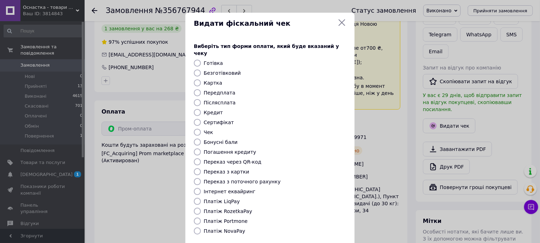
click at [237, 208] on label "Платіж RozetkaPay" at bounding box center [228, 211] width 48 height 6
click at [201, 208] on input "Платіж RozetkaPay" at bounding box center [197, 211] width 7 height 7
radio input "true"
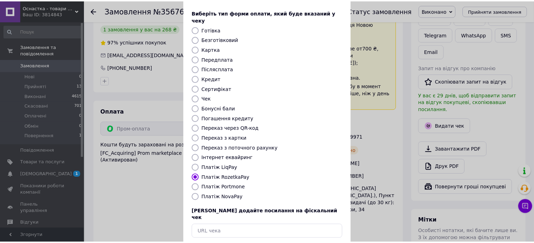
scroll to position [60, 0]
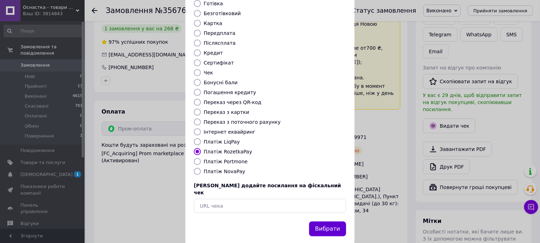
click at [320, 221] on button "Вибрати" at bounding box center [327, 228] width 37 height 15
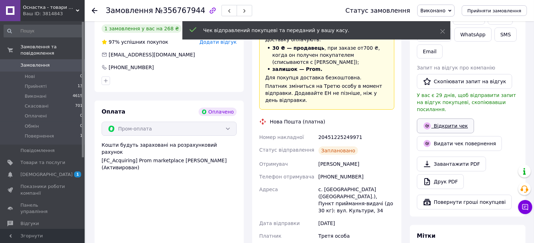
click at [457, 120] on link "Відкрити чек" at bounding box center [445, 125] width 57 height 15
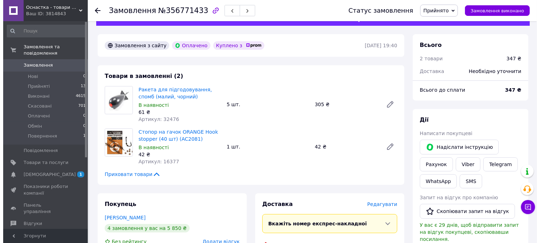
scroll to position [44, 0]
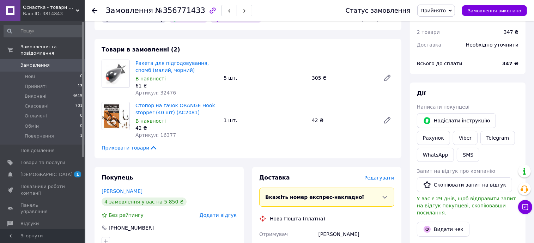
click at [388, 180] on span "Редагувати" at bounding box center [379, 178] width 30 height 6
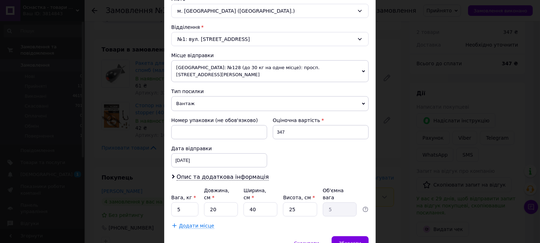
scroll to position [224, 0]
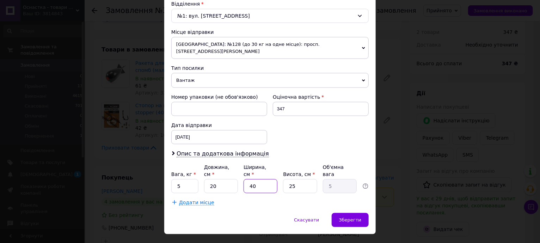
drag, startPoint x: 251, startPoint y: 173, endPoint x: 239, endPoint y: 173, distance: 12.0
click at [239, 173] on div "Вага, кг * 5 Довжина, см * 20 Ширина, см * 40 Висота, см * 25 Об'ємна вага 5" at bounding box center [269, 179] width 197 height 30
type input "1"
type input "0.13"
type input "17"
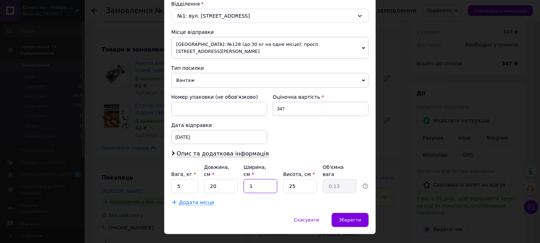
type input "2.13"
type input "17"
drag, startPoint x: 301, startPoint y: 173, endPoint x: 284, endPoint y: 173, distance: 17.3
click at [284, 179] on input "25" at bounding box center [300, 186] width 34 height 14
type input "9"
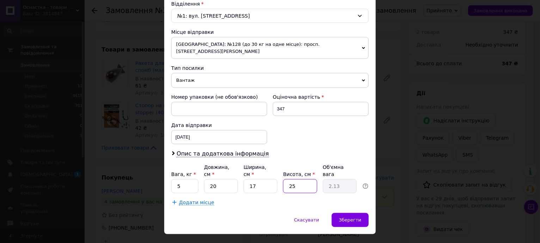
type input "0.77"
type input "9"
drag, startPoint x: 214, startPoint y: 169, endPoint x: 207, endPoint y: 169, distance: 7.1
click at [207, 179] on input "20" at bounding box center [221, 186] width 34 height 14
type input "2"
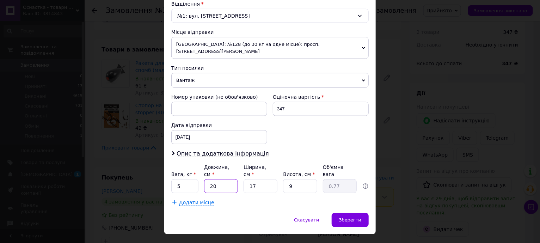
type input "0.1"
type input "24"
type input "0.92"
type input "24"
click at [306, 140] on div "Платник Отримувач Відправник Прізвище отримувача Ткалич Ім'я отримувача Василь …" at bounding box center [269, 32] width 197 height 348
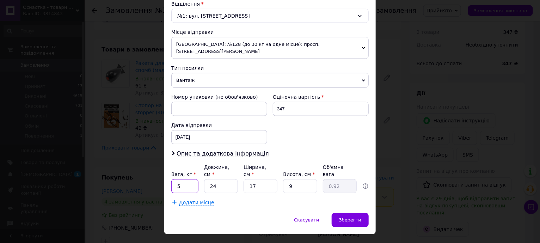
click at [175, 179] on input "5" at bounding box center [184, 186] width 27 height 14
type input "500"
click at [343, 217] on span "Зберегти" at bounding box center [350, 219] width 22 height 5
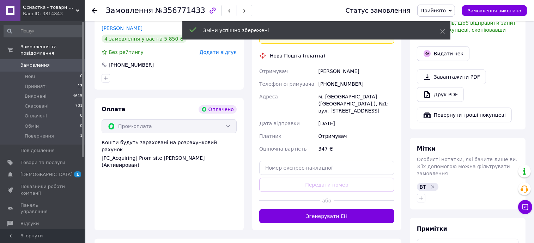
scroll to position [220, 0]
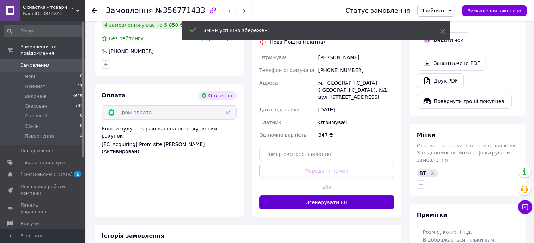
click at [347, 198] on button "Згенерувати ЕН" at bounding box center [326, 202] width 135 height 14
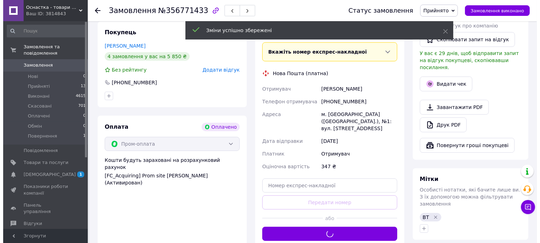
scroll to position [176, 0]
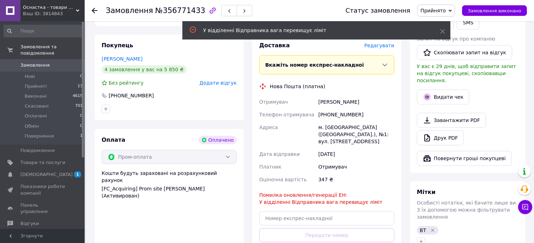
click at [387, 46] on span "Редагувати" at bounding box center [379, 46] width 30 height 6
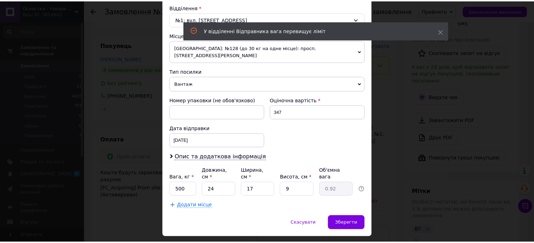
scroll to position [224, 0]
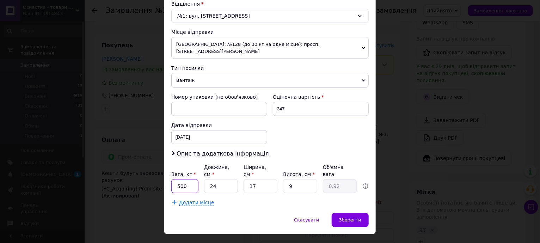
click at [186, 179] on input "500" at bounding box center [184, 186] width 27 height 14
type input "5"
type input "0.5"
click at [344, 217] on span "Зберегти" at bounding box center [350, 219] width 22 height 5
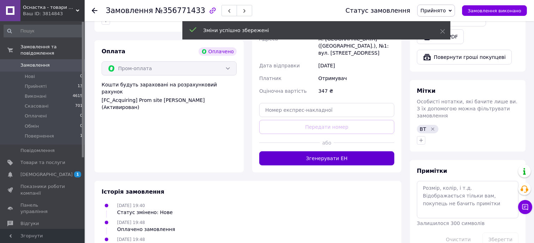
click at [353, 153] on button "Згенерувати ЕН" at bounding box center [326, 158] width 135 height 14
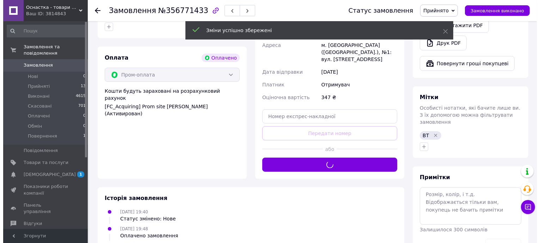
scroll to position [176, 0]
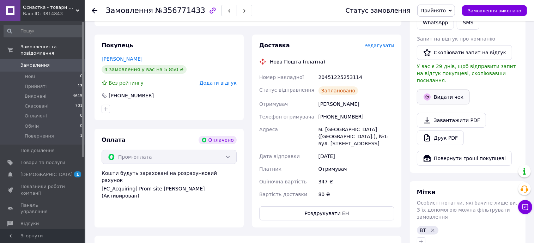
click at [463, 90] on button "Видати чек" at bounding box center [443, 97] width 53 height 15
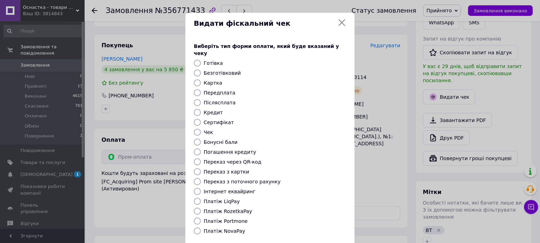
click at [238, 208] on label "Платіж RozetkaPay" at bounding box center [228, 211] width 48 height 6
click at [201, 208] on input "Платіж RozetkaPay" at bounding box center [197, 211] width 7 height 7
radio input "true"
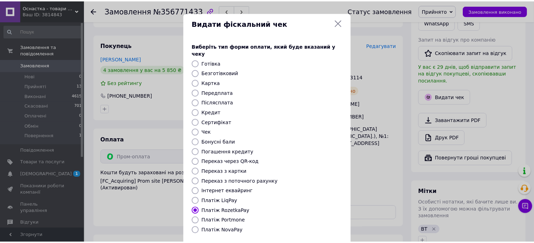
scroll to position [60, 0]
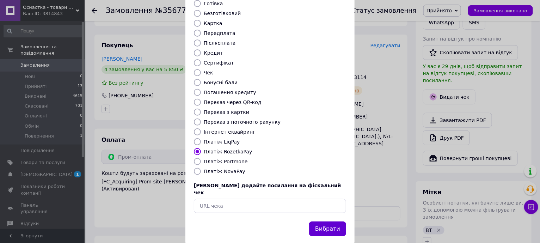
click at [321, 221] on button "Вибрати" at bounding box center [327, 228] width 37 height 15
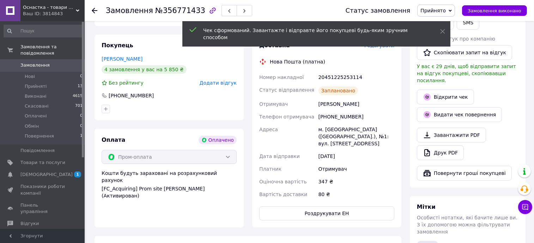
click at [521, 12] on span "Замовлення виконано" at bounding box center [495, 10] width 54 height 5
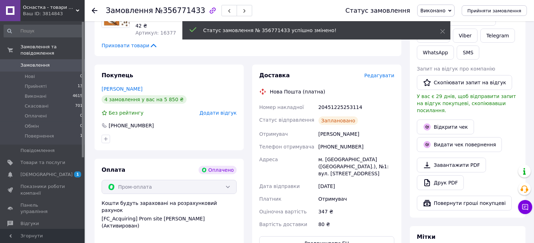
scroll to position [132, 0]
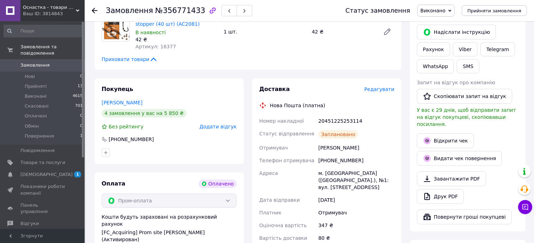
click at [328, 160] on div "[PHONE_NUMBER]" at bounding box center [356, 160] width 79 height 13
copy div "380671832269"
click at [338, 121] on div "20451225253114" at bounding box center [356, 121] width 79 height 13
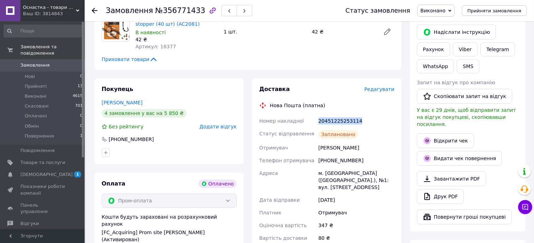
copy div "20451225253114"
click at [431, 136] on icon at bounding box center [427, 140] width 8 height 8
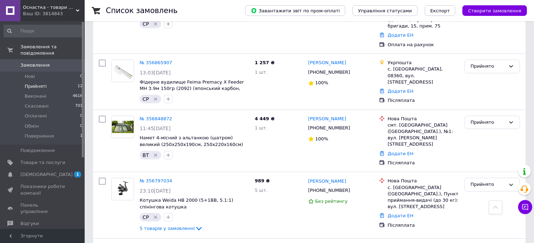
scroll to position [321, 0]
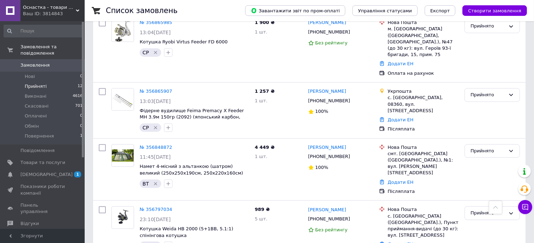
click at [31, 83] on span "Прийняті" at bounding box center [36, 86] width 22 height 6
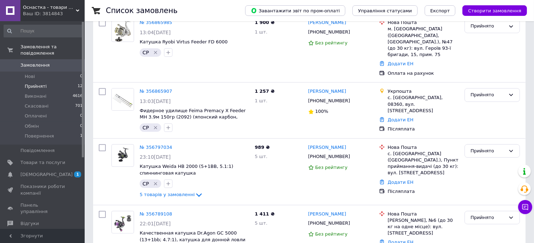
scroll to position [0, 0]
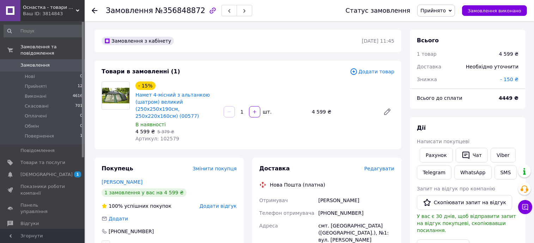
click at [340, 210] on div "[PHONE_NUMBER]" at bounding box center [356, 213] width 79 height 13
click at [341, 207] on div "[PHONE_NUMBER]" at bounding box center [356, 213] width 79 height 13
copy div "380993064388"
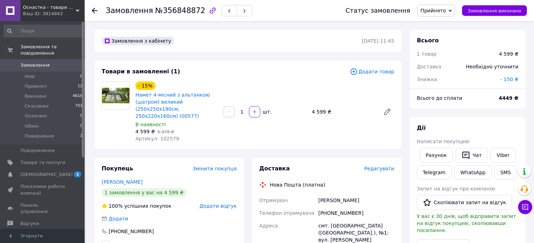
click at [332, 212] on div "[PHONE_NUMBER]" at bounding box center [356, 213] width 79 height 13
click at [332, 211] on div "[PHONE_NUMBER]" at bounding box center [356, 213] width 79 height 13
copy div "380993064388"
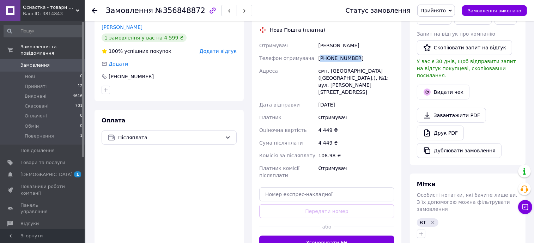
scroll to position [176, 0]
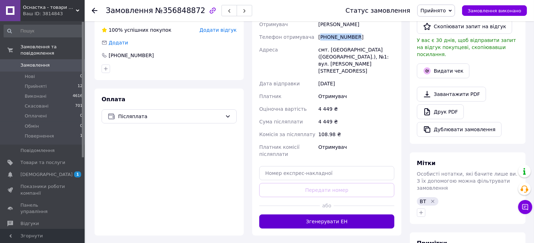
click at [367, 214] on button "Згенерувати ЕН" at bounding box center [326, 221] width 135 height 14
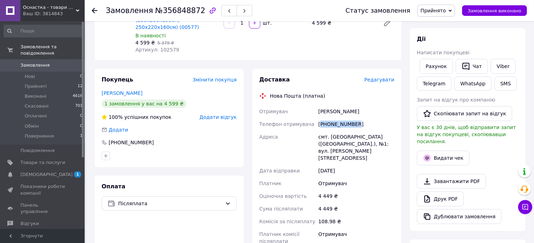
scroll to position [88, 0]
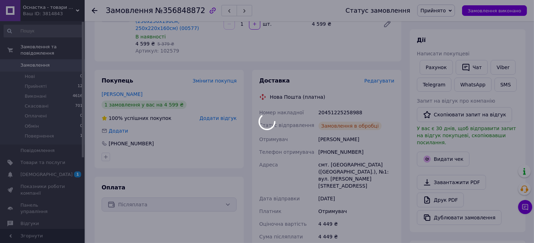
click at [344, 105] on div at bounding box center [267, 121] width 534 height 243
click at [344, 105] on body "Оснастка - товари для риболовлі Ваш ID: 3814843 Сайт Оснастка - товари для рибо…" at bounding box center [267, 241] width 534 height 659
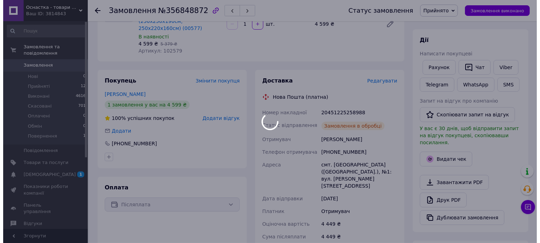
scroll to position [7, 0]
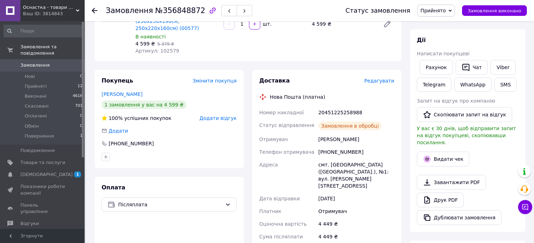
click at [344, 106] on div "20451225258988" at bounding box center [356, 112] width 79 height 13
copy div "20451225258988"
click at [452, 153] on button "Видати чек" at bounding box center [443, 159] width 53 height 15
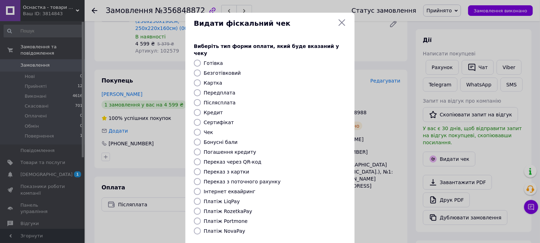
click at [232, 228] on label "Платіж NovaPay" at bounding box center [225, 231] width 42 height 6
click at [201, 227] on input "Платіж NovaPay" at bounding box center [197, 230] width 7 height 7
radio input "true"
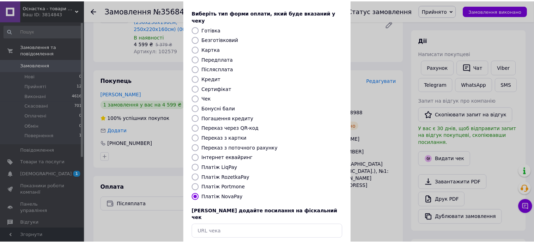
scroll to position [60, 0]
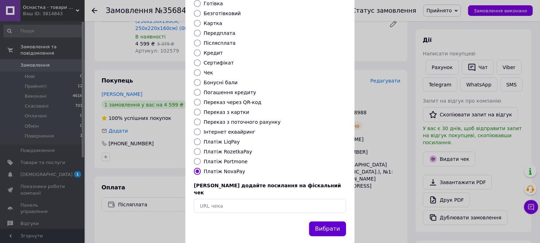
click at [336, 221] on button "Вибрати" at bounding box center [327, 228] width 37 height 15
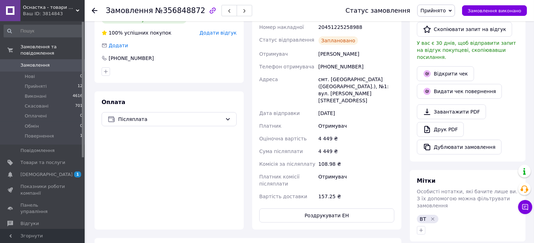
scroll to position [176, 0]
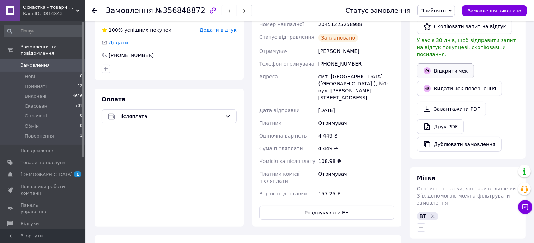
click at [444, 68] on link "Відкрити чек" at bounding box center [445, 70] width 57 height 15
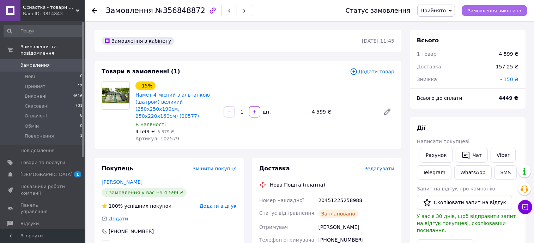
click at [513, 15] on button "Замовлення виконано" at bounding box center [494, 10] width 65 height 11
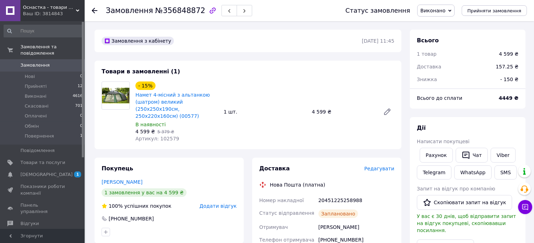
click at [355, 194] on div "20451225258988" at bounding box center [356, 200] width 79 height 13
click at [348, 194] on div "20451225258988" at bounding box center [356, 200] width 79 height 13
copy div "20451225258988"
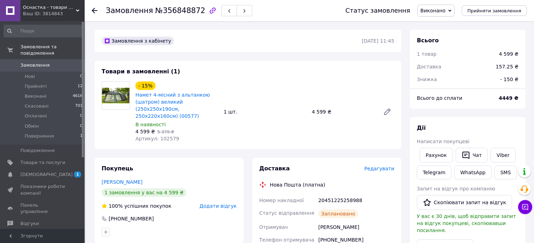
click at [299, 88] on div "- 15% Намет 4-місний з альтанкою (шатром) великий (250х250х190см, 250х220х160см…" at bounding box center [265, 111] width 264 height 63
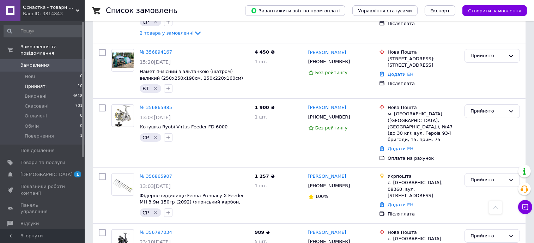
scroll to position [177, 0]
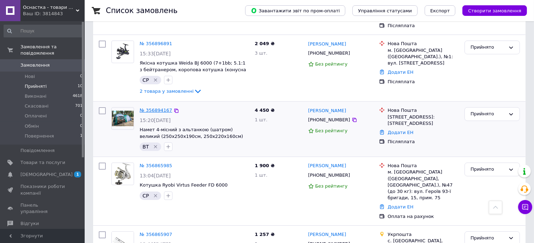
click at [151, 108] on link "№ 356894167" at bounding box center [156, 110] width 32 height 5
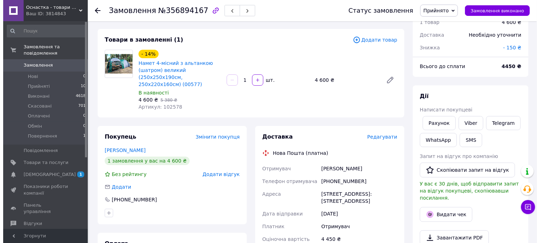
scroll to position [88, 0]
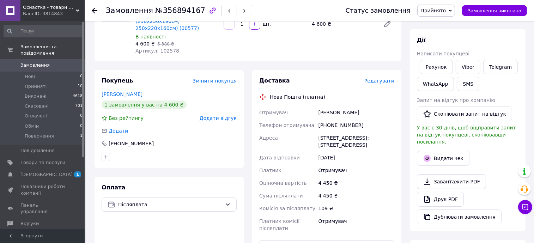
click at [334, 120] on div "[PHONE_NUMBER]" at bounding box center [356, 125] width 79 height 13
click at [334, 119] on div "[PHONE_NUMBER]" at bounding box center [356, 125] width 79 height 13
click at [337, 119] on div "[PHONE_NUMBER]" at bounding box center [356, 125] width 79 height 13
copy div "380665521368"
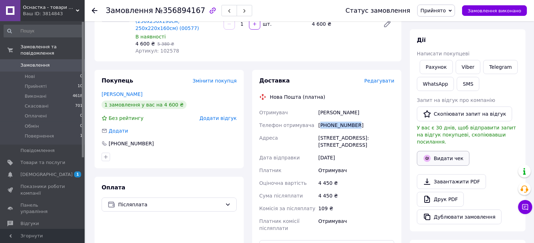
click at [459, 151] on button "Видати чек" at bounding box center [443, 158] width 53 height 15
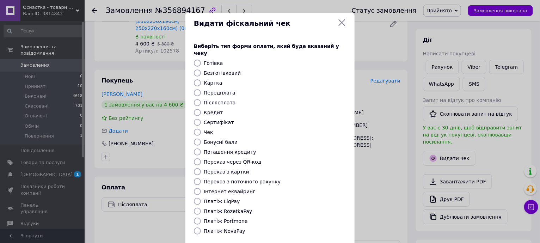
click at [231, 228] on label "Платіж NovaPay" at bounding box center [225, 231] width 42 height 6
click at [201, 227] on input "Платіж NovaPay" at bounding box center [197, 230] width 7 height 7
radio input "true"
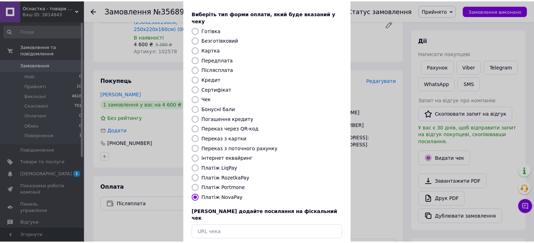
scroll to position [60, 0]
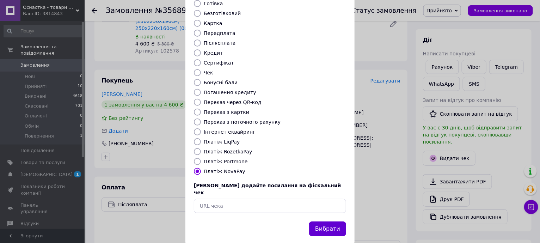
click at [336, 221] on button "Вибрати" at bounding box center [327, 228] width 37 height 15
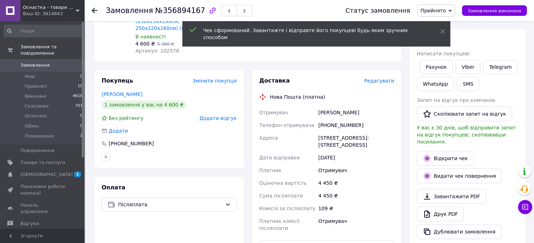
scroll to position [132, 0]
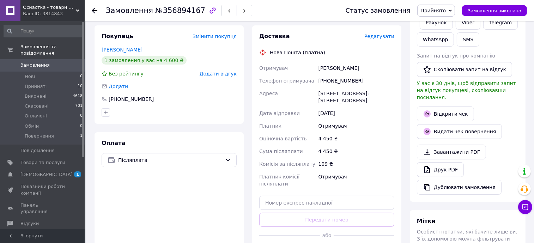
scroll to position [88, 0]
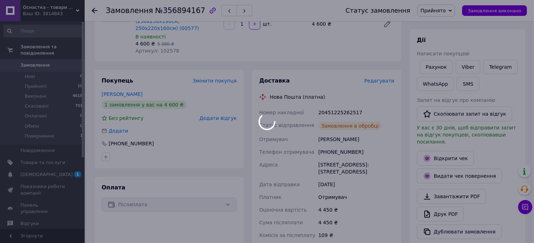
click at [336, 106] on div at bounding box center [267, 121] width 534 height 243
click at [352, 106] on div "20451225262517" at bounding box center [356, 112] width 79 height 13
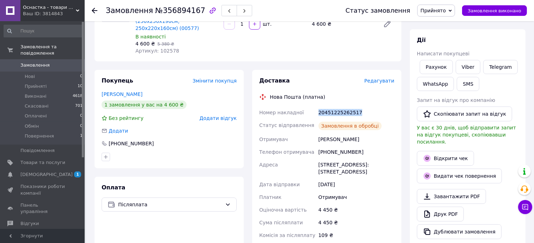
click at [352, 106] on div "20451225262517" at bounding box center [356, 112] width 79 height 13
copy div "20451225262517"
click at [450, 151] on link "Відкрити чек" at bounding box center [445, 158] width 57 height 15
copy div "20451225262517"
click at [251, 95] on div "Доставка Редагувати Нова Пошта (платна) Номер накладної 20451225262517 Статус в…" at bounding box center [327, 185] width 158 height 231
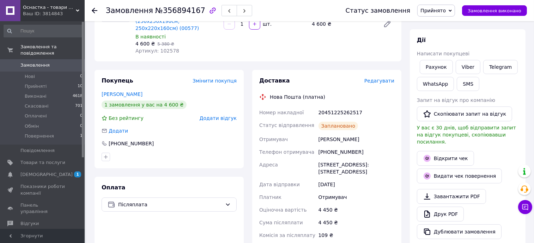
click at [53, 62] on span "Замовлення" at bounding box center [42, 65] width 45 height 6
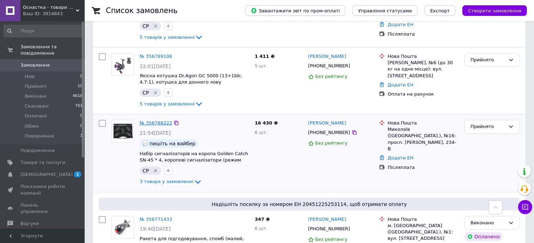
click at [157, 120] on link "№ 356788222" at bounding box center [156, 122] width 32 height 5
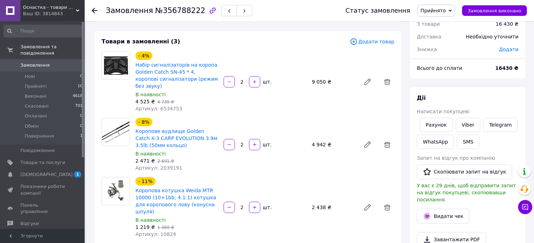
scroll to position [44, 0]
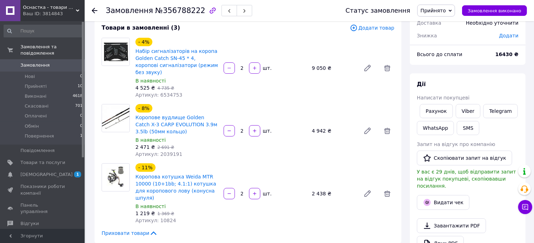
click at [291, 175] on div "- 11% Коропова котушка Weida MTR 10000 (10+1bb; 4.1:1) котушка для коропового л…" at bounding box center [265, 193] width 264 height 63
click at [288, 125] on div "2   шт." at bounding box center [265, 130] width 84 height 11
click at [367, 65] on icon at bounding box center [368, 68] width 6 height 6
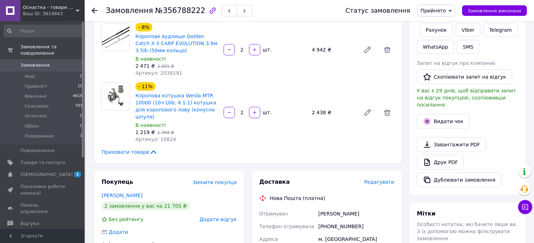
scroll to position [176, 0]
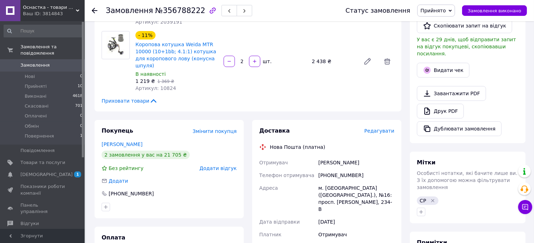
click at [339, 169] on div "[PHONE_NUMBER]" at bounding box center [356, 175] width 79 height 13
copy div "380635969275"
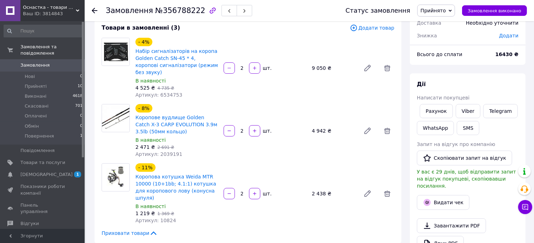
scroll to position [0, 0]
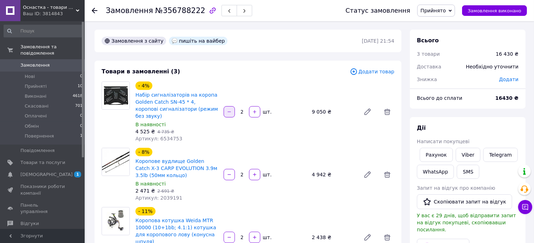
click at [231, 110] on icon "button" at bounding box center [229, 111] width 5 height 5
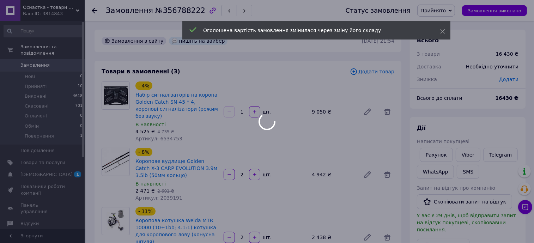
type input "2"
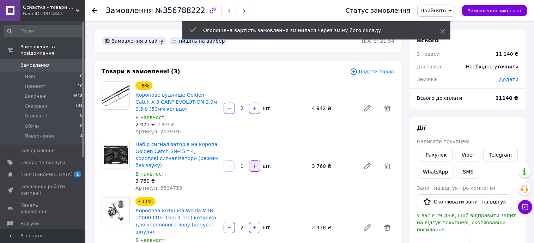
click at [257, 166] on button "button" at bounding box center [254, 165] width 11 height 11
type input "2"
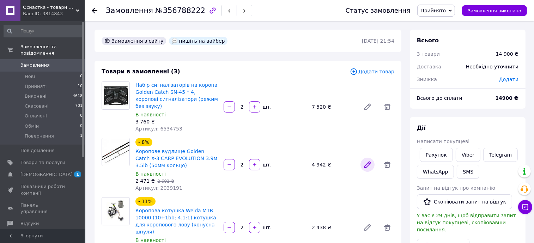
click at [368, 162] on icon at bounding box center [368, 165] width 6 height 6
click at [226, 159] on button "button" at bounding box center [229, 164] width 11 height 11
type input "1"
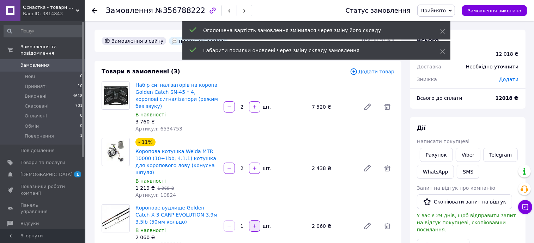
click at [260, 220] on button "button" at bounding box center [254, 225] width 11 height 11
type input "2"
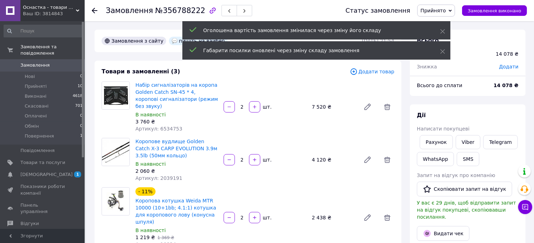
click at [294, 154] on div "2   шт." at bounding box center [265, 159] width 84 height 11
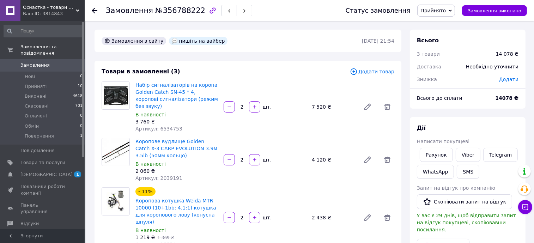
click at [294, 154] on div "2   шт." at bounding box center [265, 159] width 84 height 11
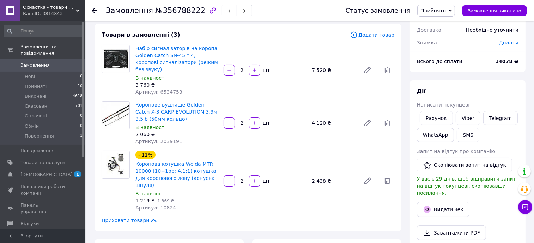
scroll to position [88, 0]
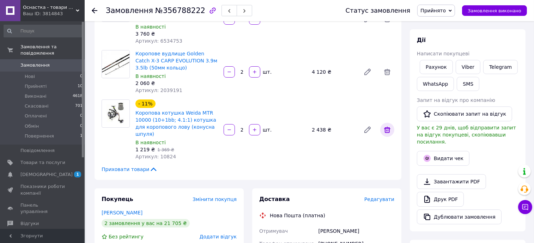
click at [386, 127] on icon at bounding box center [387, 130] width 6 height 6
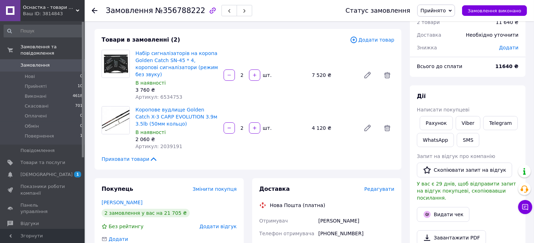
scroll to position [0, 0]
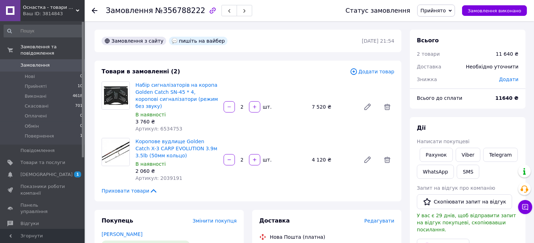
click at [384, 74] on span "Додати товар" at bounding box center [372, 72] width 44 height 8
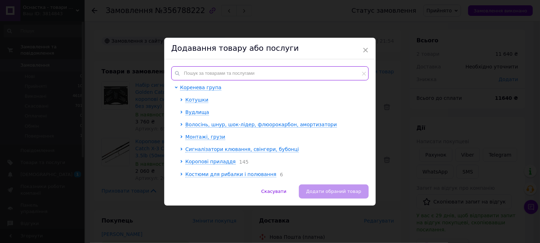
click at [234, 70] on input "text" at bounding box center [269, 73] width 197 height 14
paste input "63152"
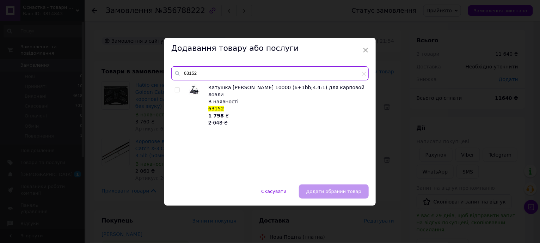
type input "63152"
click at [175, 89] on input "checkbox" at bounding box center [177, 90] width 5 height 5
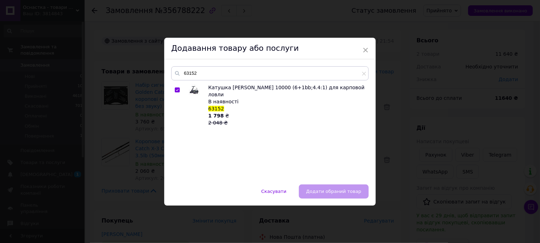
checkbox input "true"
click at [306, 185] on button "Додати обраний товар" at bounding box center [334, 191] width 70 height 14
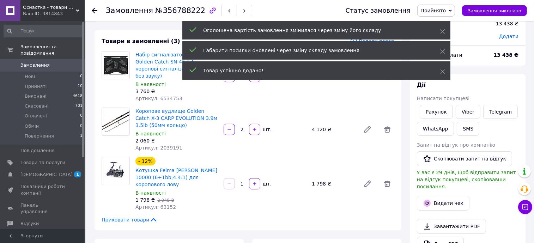
scroll to position [44, 0]
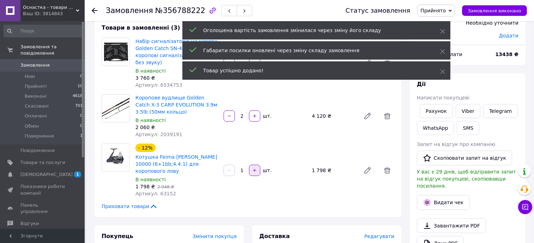
click at [256, 168] on icon "button" at bounding box center [254, 170] width 5 height 5
type input "2"
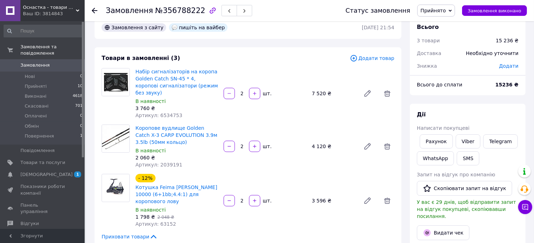
scroll to position [0, 0]
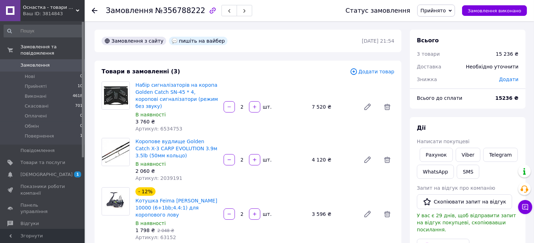
click at [512, 79] on span "Додати" at bounding box center [508, 80] width 19 height 6
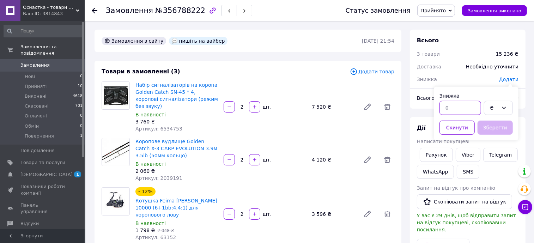
click at [453, 105] on input "text" at bounding box center [460, 108] width 42 height 14
type input "579"
click at [494, 127] on button "Зберегти" at bounding box center [494, 128] width 35 height 14
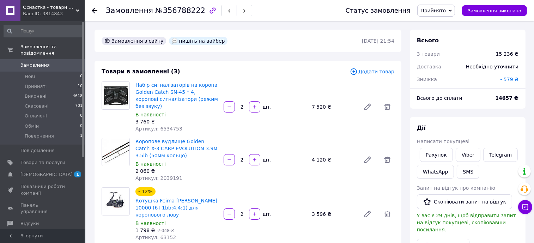
click at [280, 116] on div "Набір сигналізаторів на коропа Golden Catch SN-45 * 4, коропові сигналізатори (…" at bounding box center [265, 107] width 264 height 54
